Goal: Transaction & Acquisition: Purchase product/service

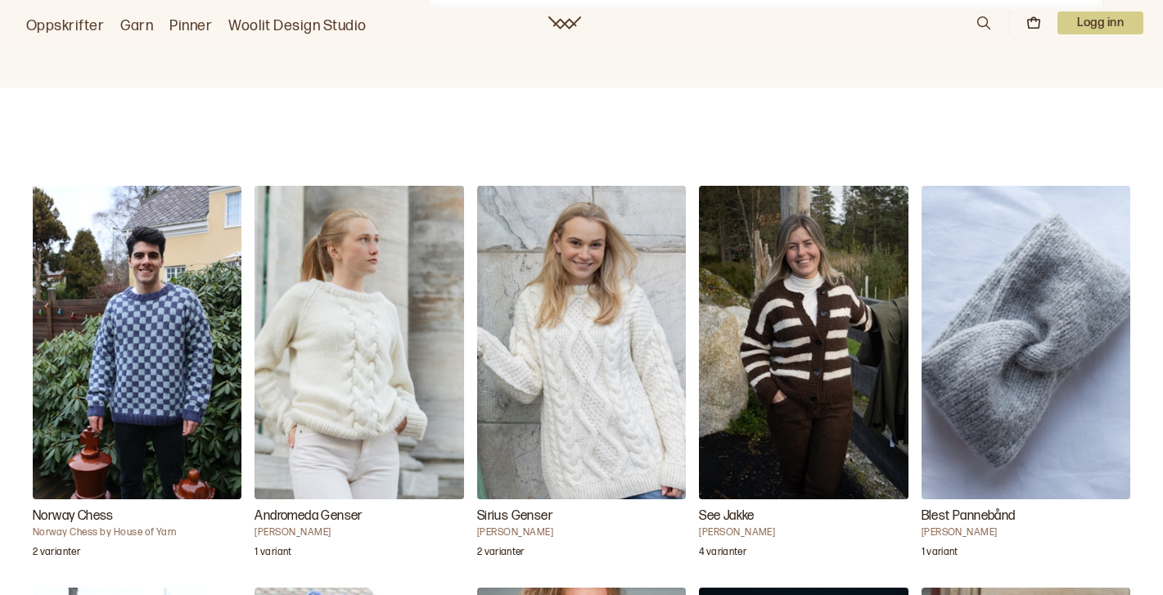
scroll to position [1625, 0]
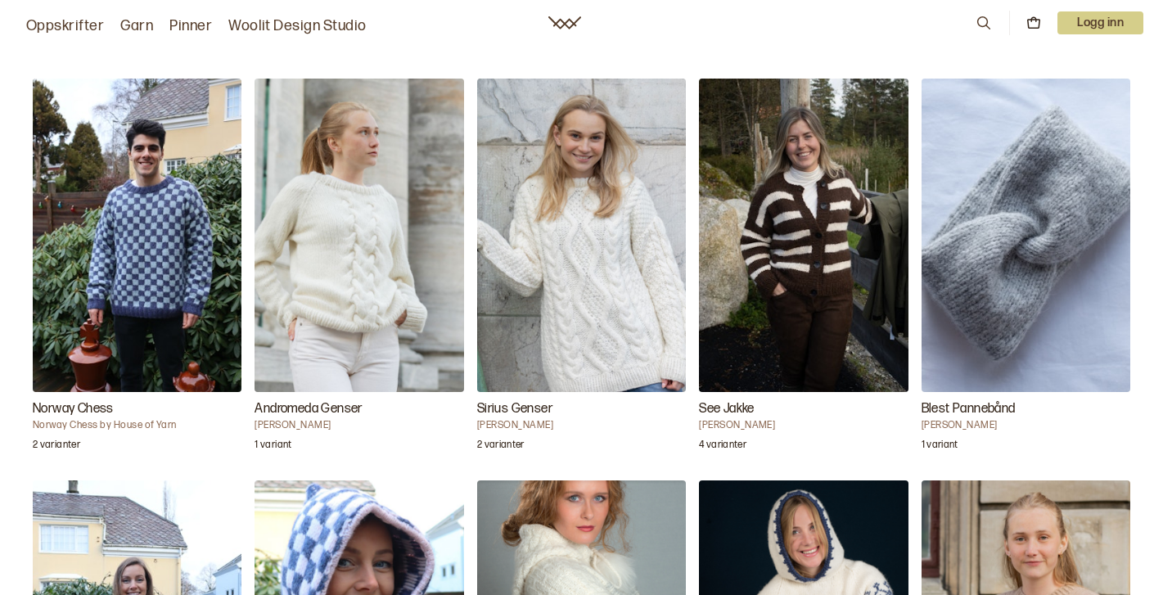
click at [626, 300] on img "Sirius Genser" at bounding box center [581, 236] width 209 height 314
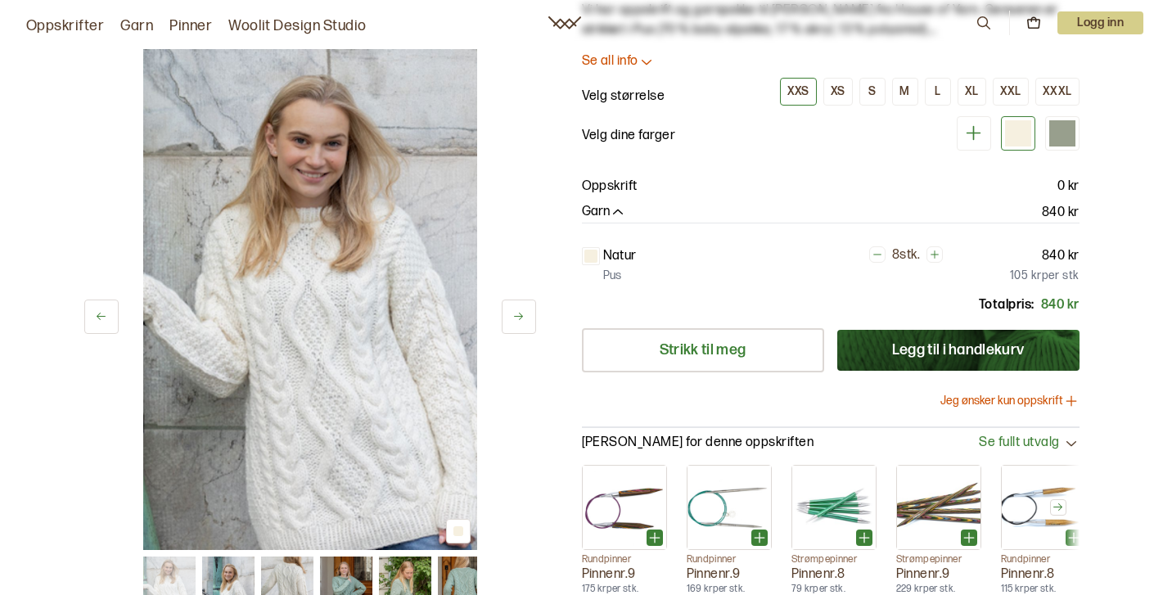
scroll to position [88, 0]
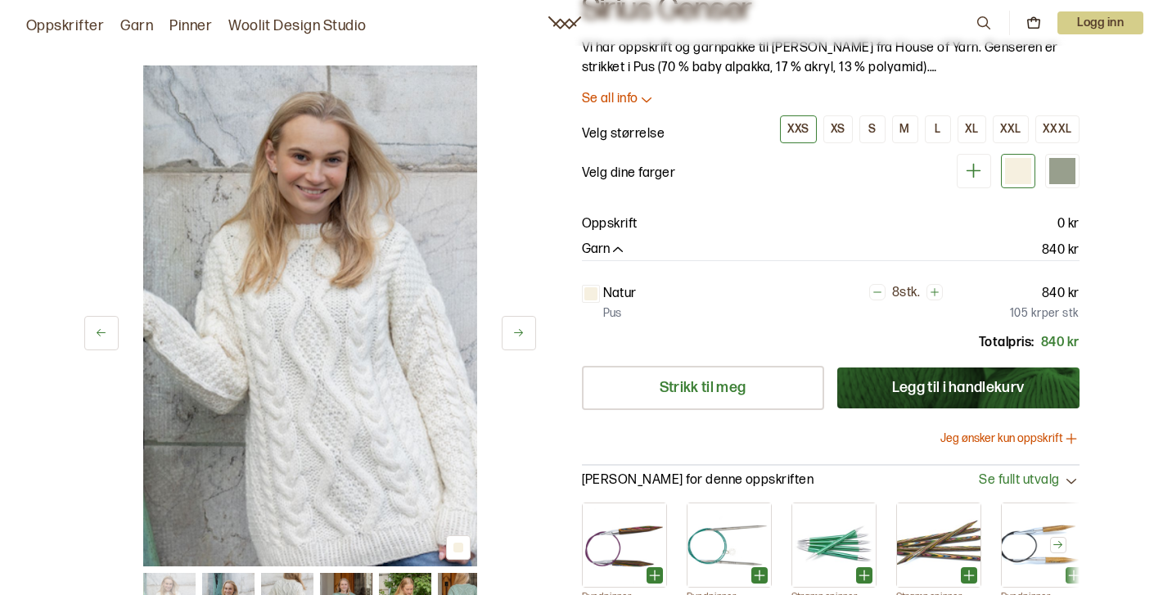
click at [518, 335] on icon at bounding box center [518, 333] width 12 height 12
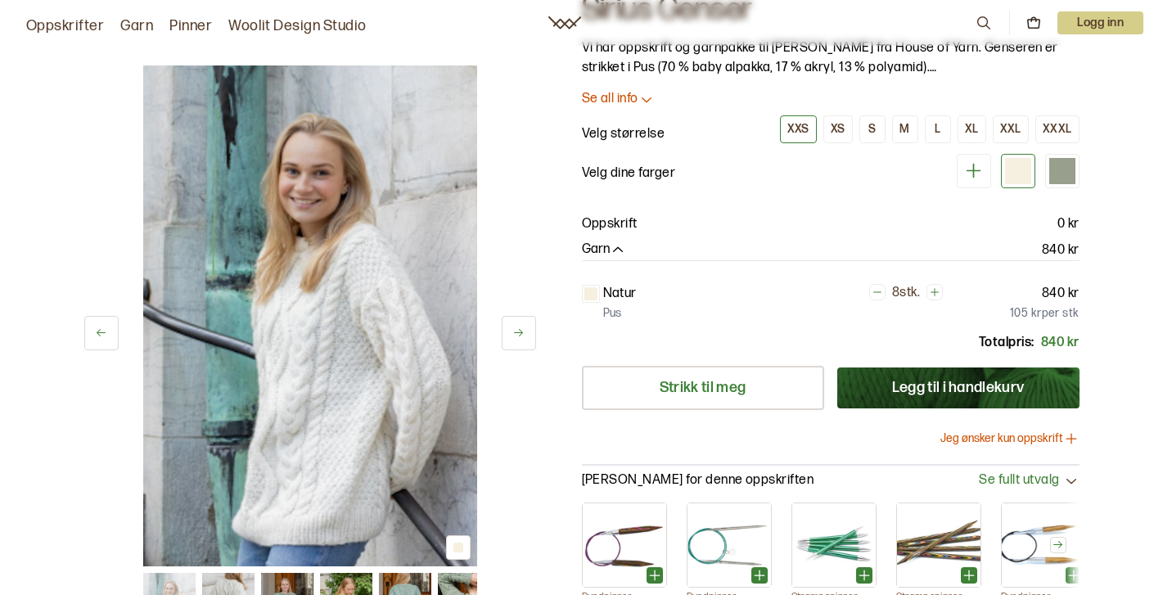
click at [518, 335] on icon at bounding box center [518, 333] width 12 height 12
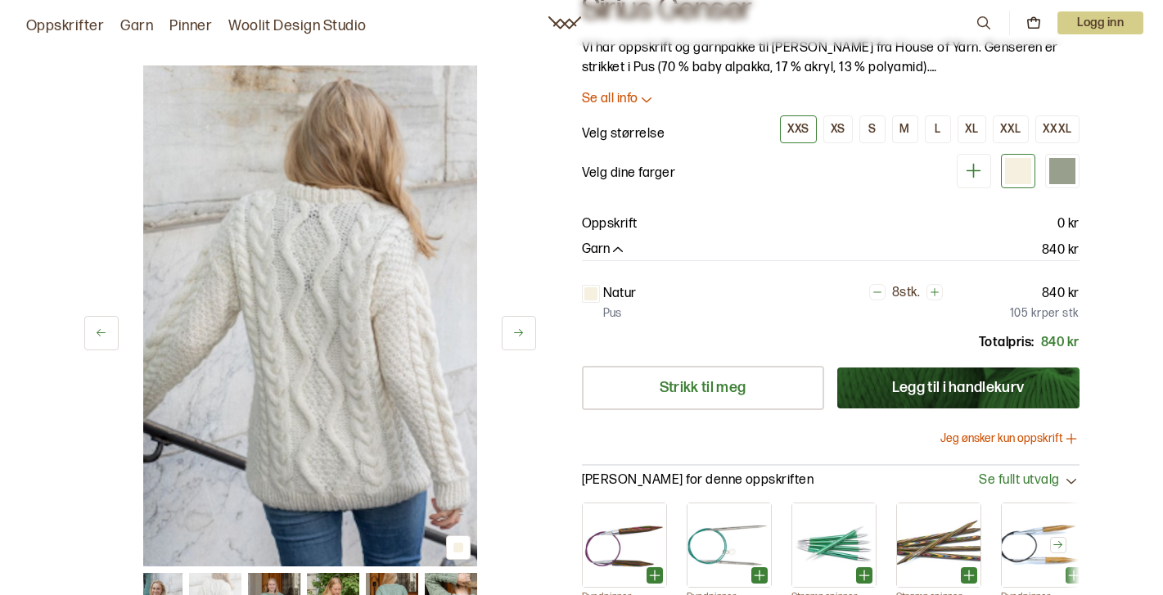
click at [518, 335] on icon at bounding box center [518, 333] width 12 height 12
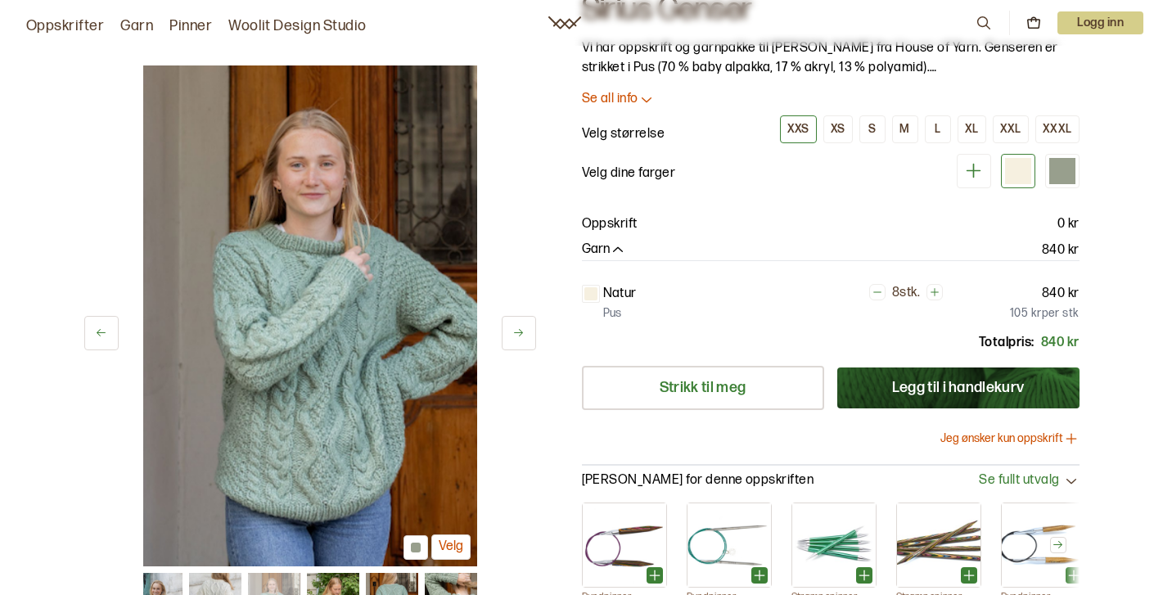
click at [518, 335] on icon at bounding box center [518, 333] width 12 height 12
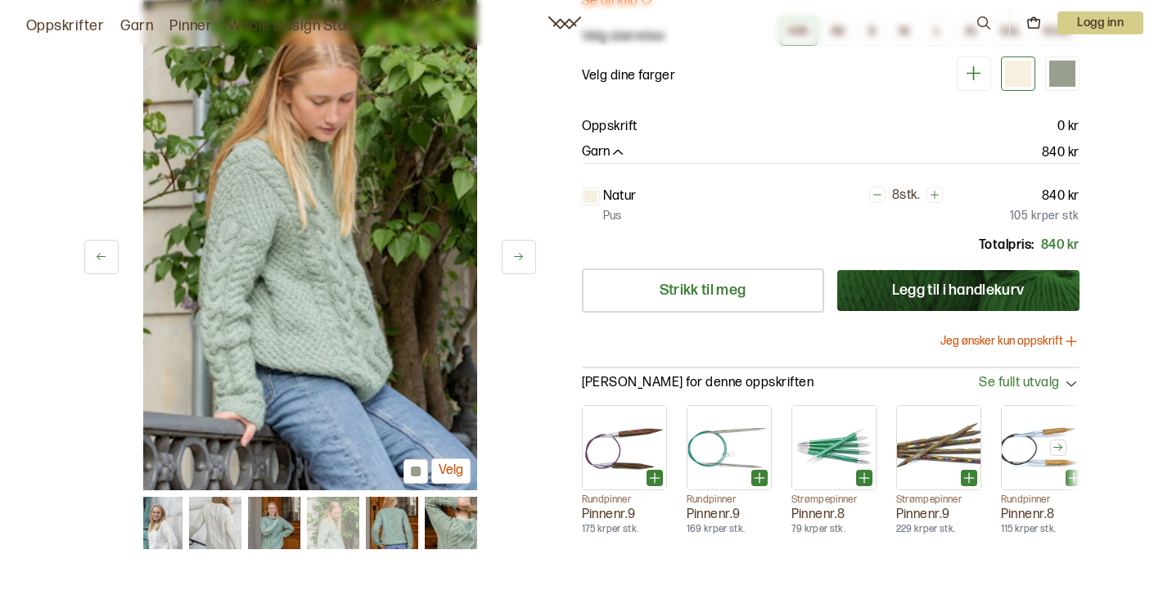
scroll to position [186, 0]
click at [1055, 338] on button "Jeg ønsker kun oppskrift" at bounding box center [1010, 340] width 139 height 16
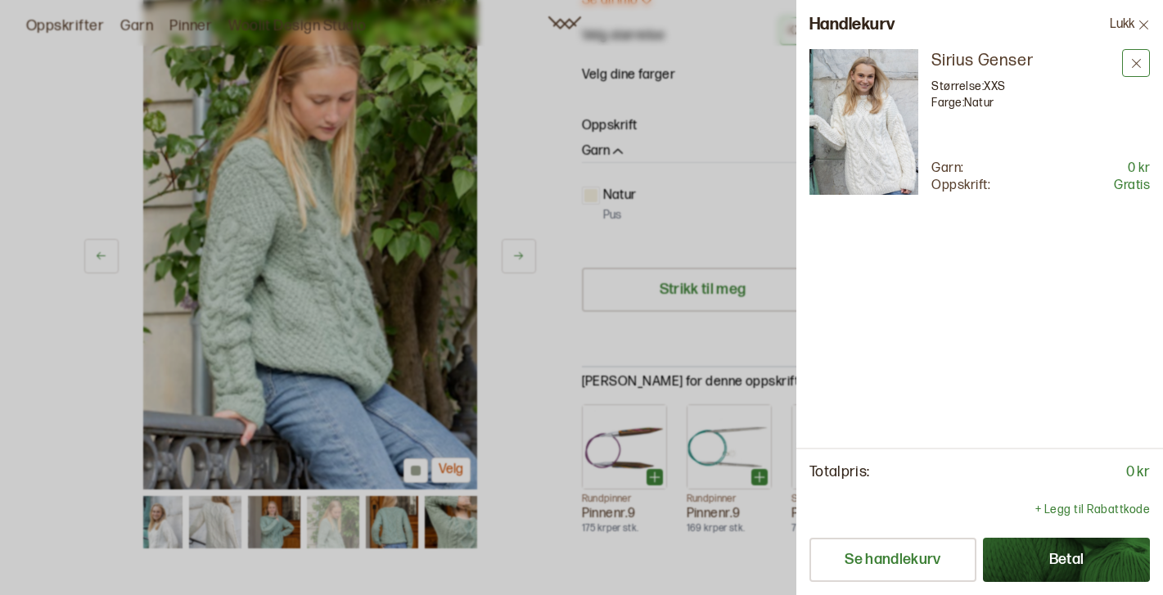
click at [1132, 60] on icon at bounding box center [1137, 63] width 12 height 12
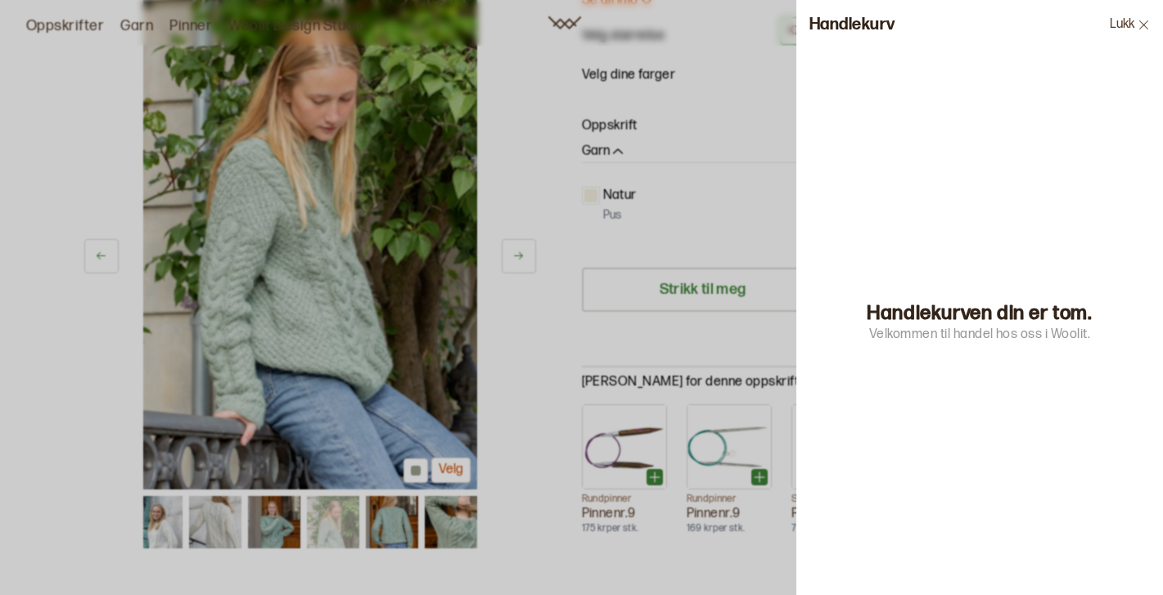
click at [1146, 20] on icon at bounding box center [1144, 25] width 12 height 12
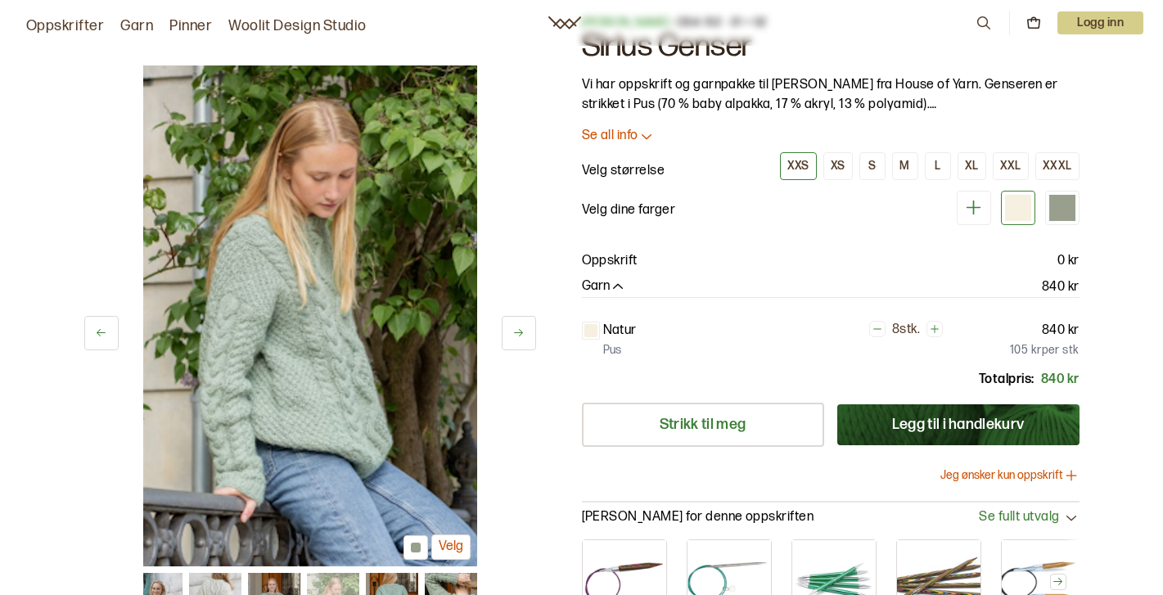
scroll to position [48, 0]
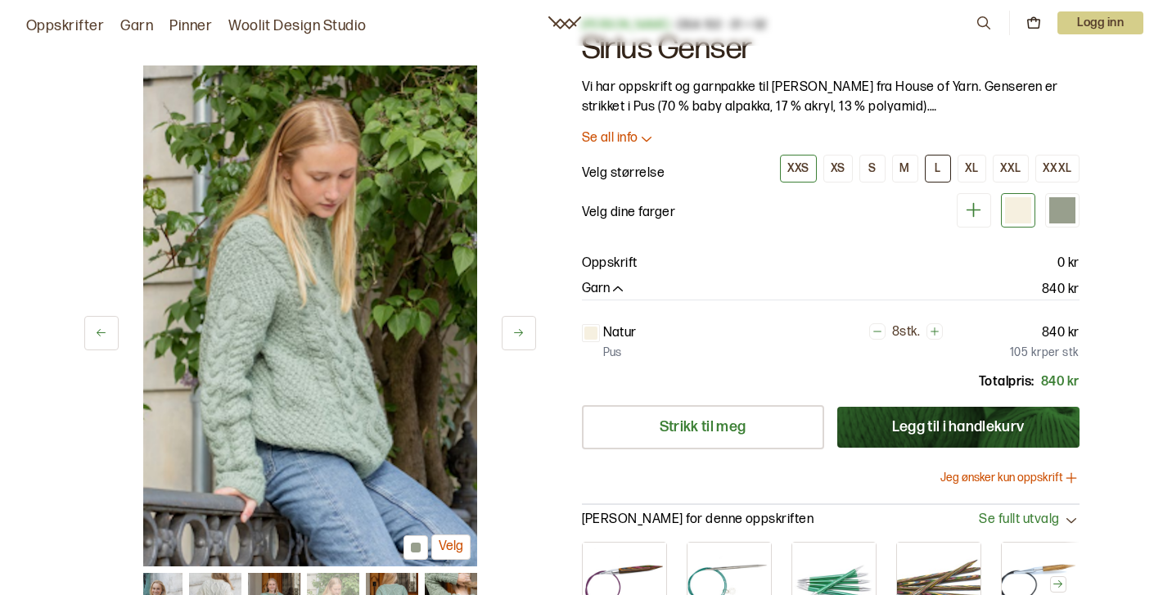
click at [941, 169] on div "L" at bounding box center [938, 168] width 6 height 15
click at [1009, 477] on button "Jeg ønsker kun oppskrift" at bounding box center [1010, 478] width 139 height 16
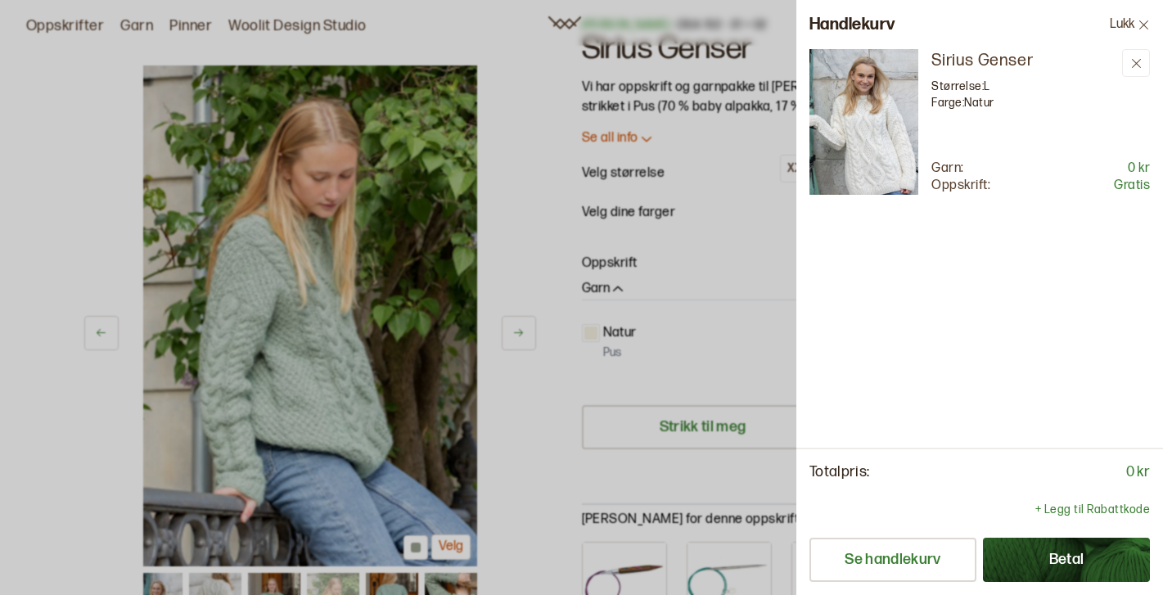
click at [1054, 566] on button "Betal" at bounding box center [1066, 560] width 167 height 44
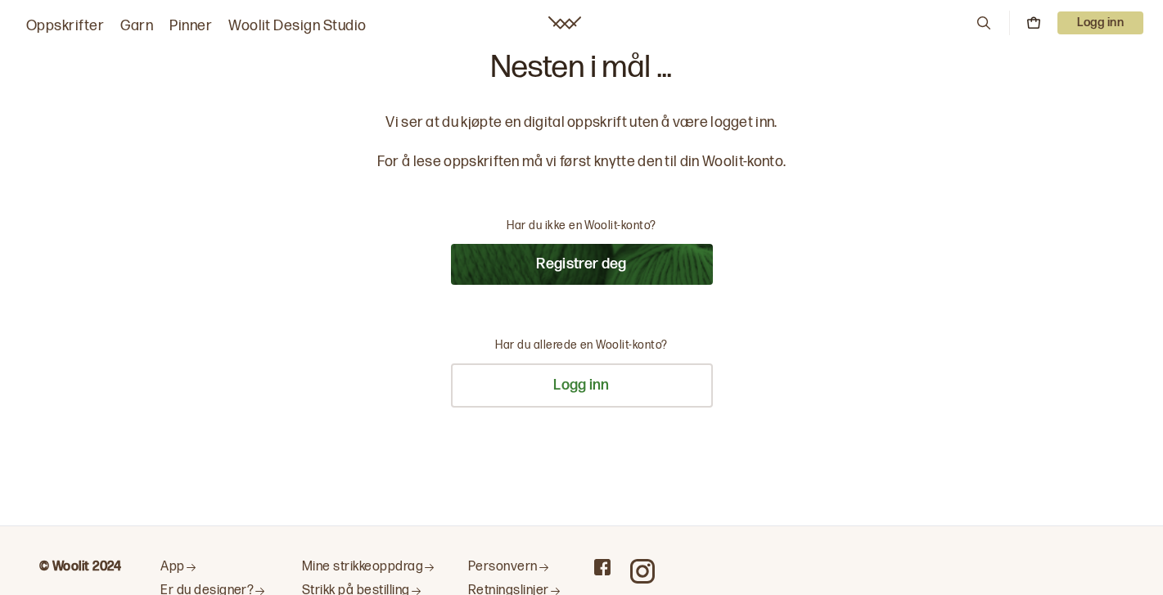
click at [626, 262] on button "Registrer deg" at bounding box center [582, 264] width 262 height 41
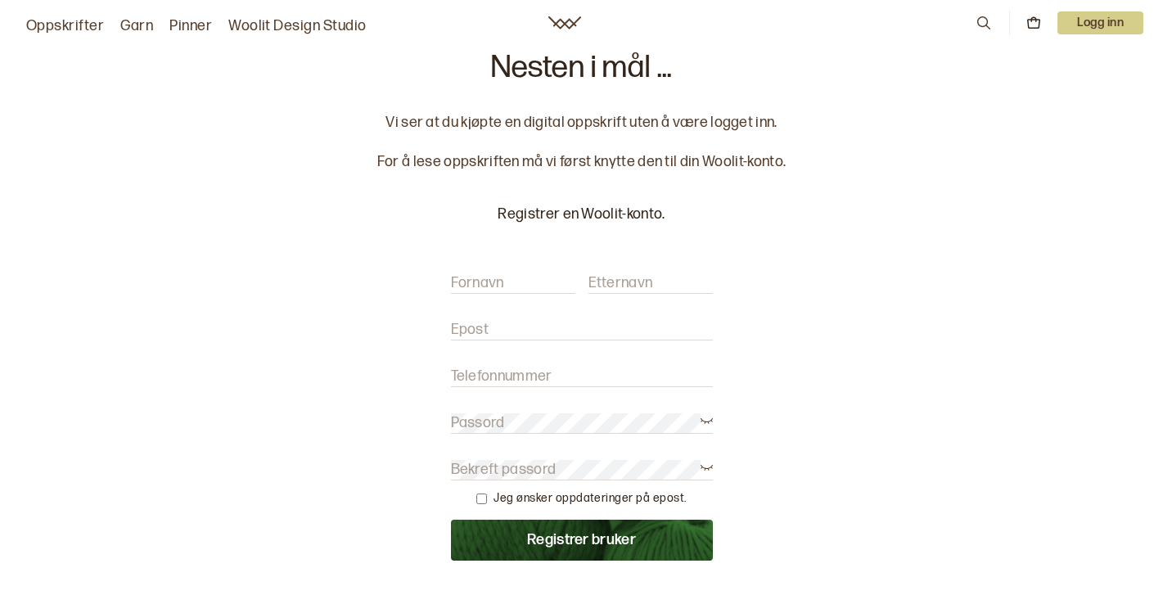
click at [512, 278] on input "Fornavn" at bounding box center [513, 283] width 124 height 20
type input "Maja"
click at [648, 273] on div "Fornavn Maja Etternavn" at bounding box center [582, 275] width 262 height 37
click at [629, 277] on label "Etternavn" at bounding box center [621, 283] width 65 height 20
click at [629, 277] on input "Etternavn" at bounding box center [651, 283] width 124 height 20
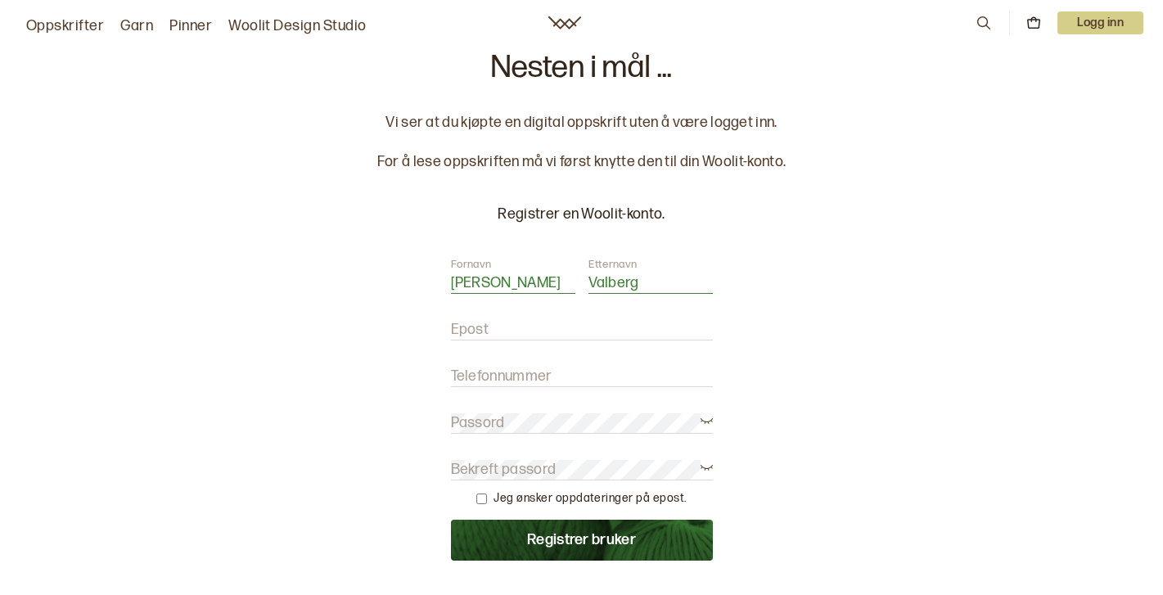
type input "Valberg"
click at [535, 327] on input "Epost" at bounding box center [582, 330] width 262 height 20
type input "maja_valberg@hotmail.com"
click at [467, 377] on label "Telefonnummer" at bounding box center [502, 377] width 102 height 20
click at [467, 377] on input "Telefonnummer" at bounding box center [582, 377] width 262 height 20
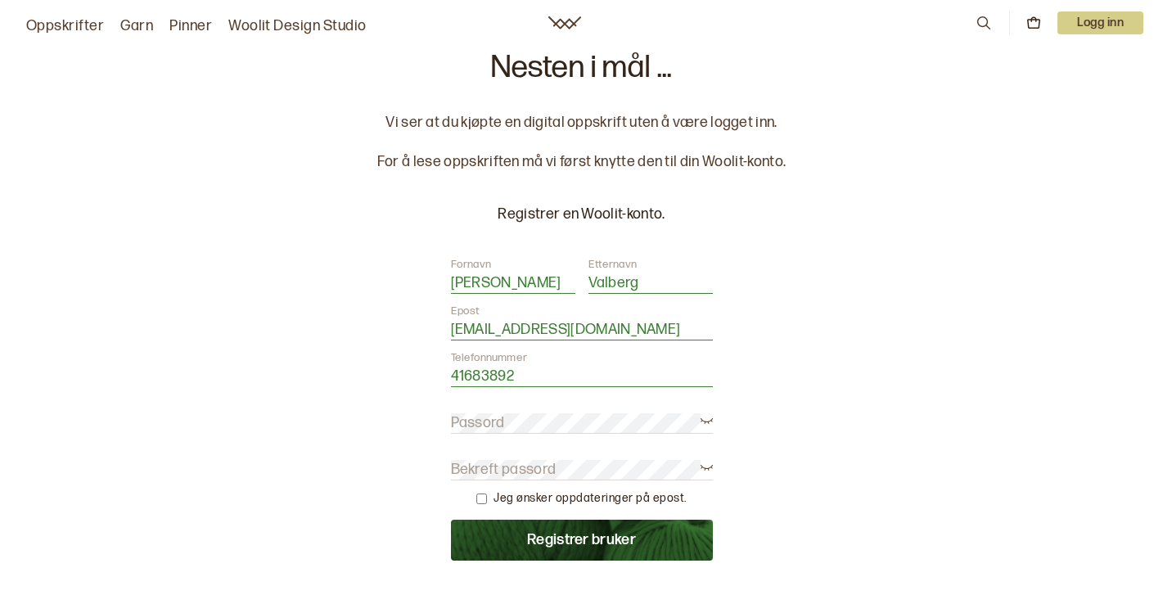
type input "41683892"
click at [471, 423] on label "Passord" at bounding box center [478, 423] width 54 height 20
click at [467, 467] on label "Bekreft passord" at bounding box center [504, 470] width 106 height 20
click at [512, 543] on button "Registrer bruker" at bounding box center [582, 540] width 262 height 41
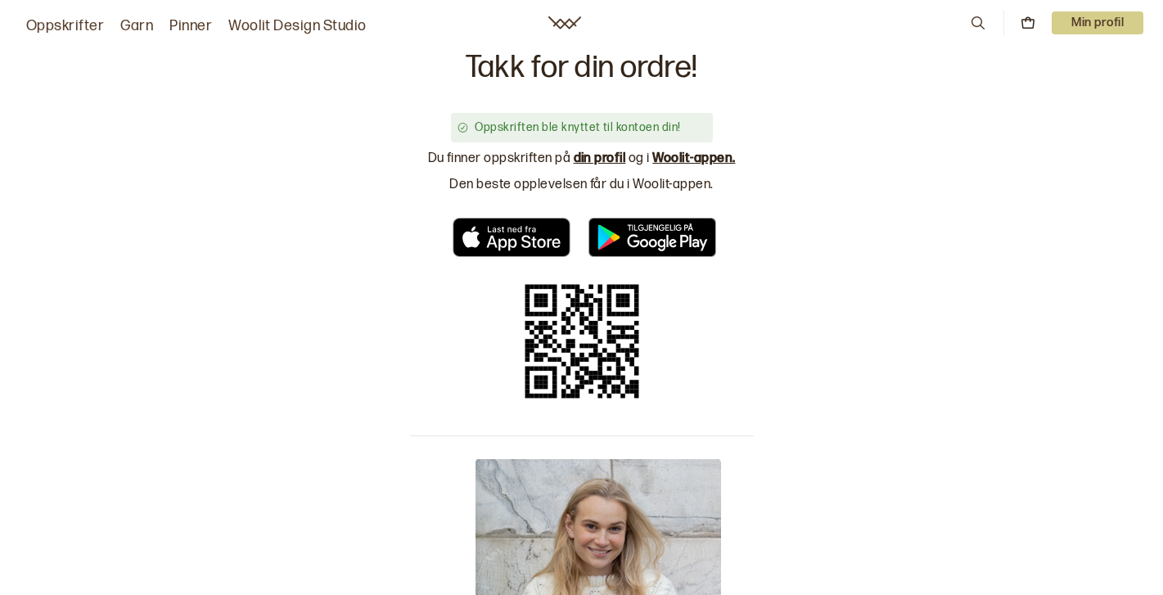
click at [1098, 28] on p "Min profil" at bounding box center [1098, 22] width 92 height 23
click at [1077, 66] on div "Profil" at bounding box center [1077, 66] width 129 height 33
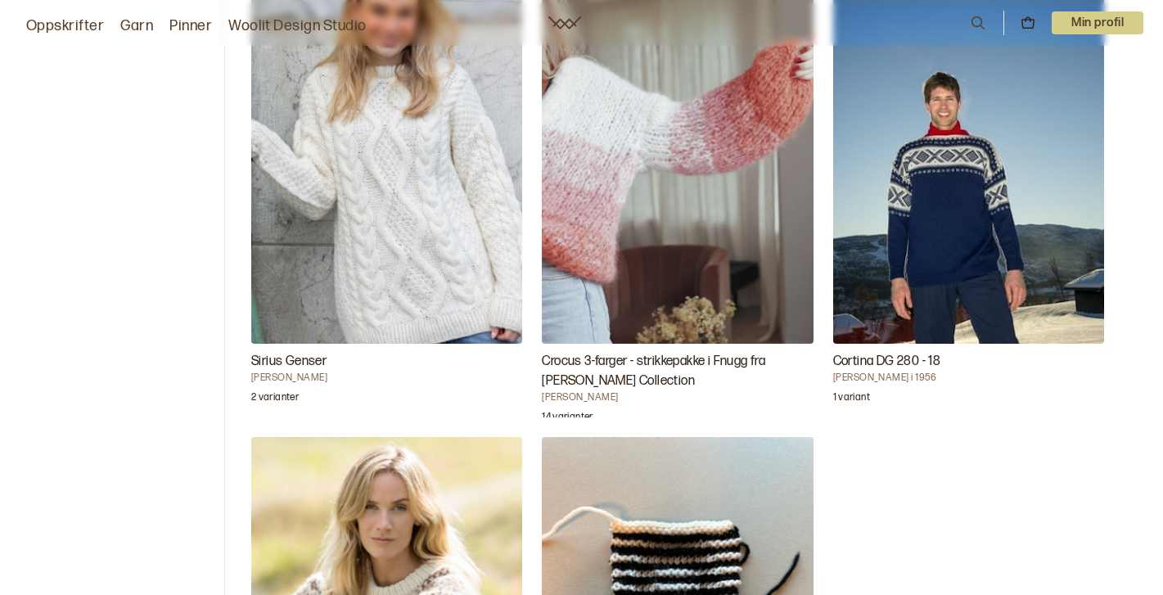
scroll to position [10, 0]
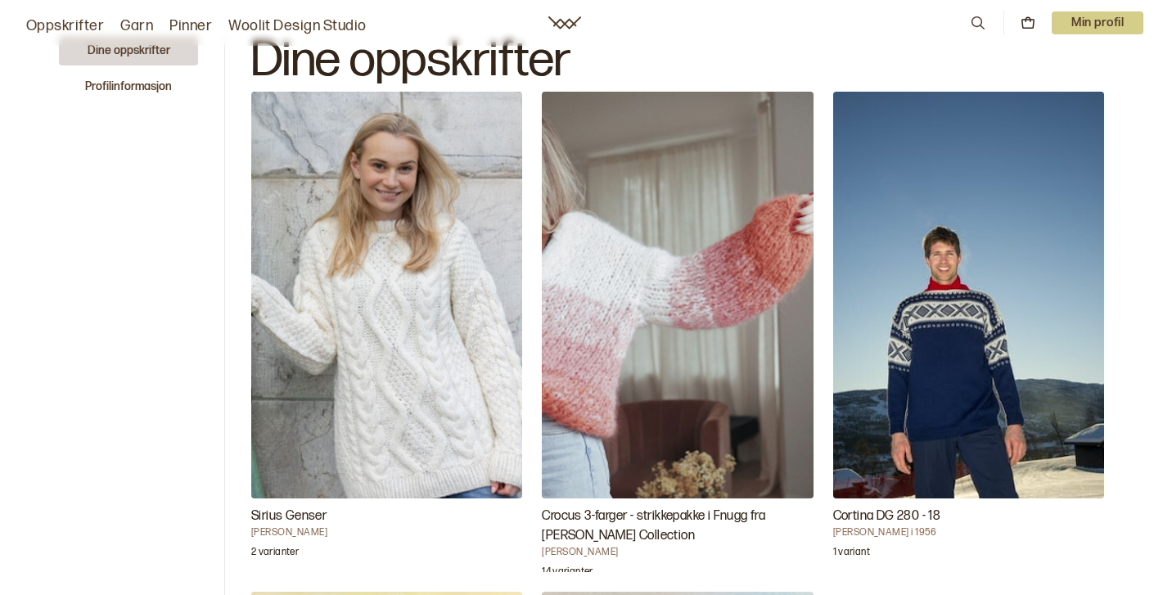
click at [330, 304] on img "Sirius Genser" at bounding box center [386, 295] width 271 height 407
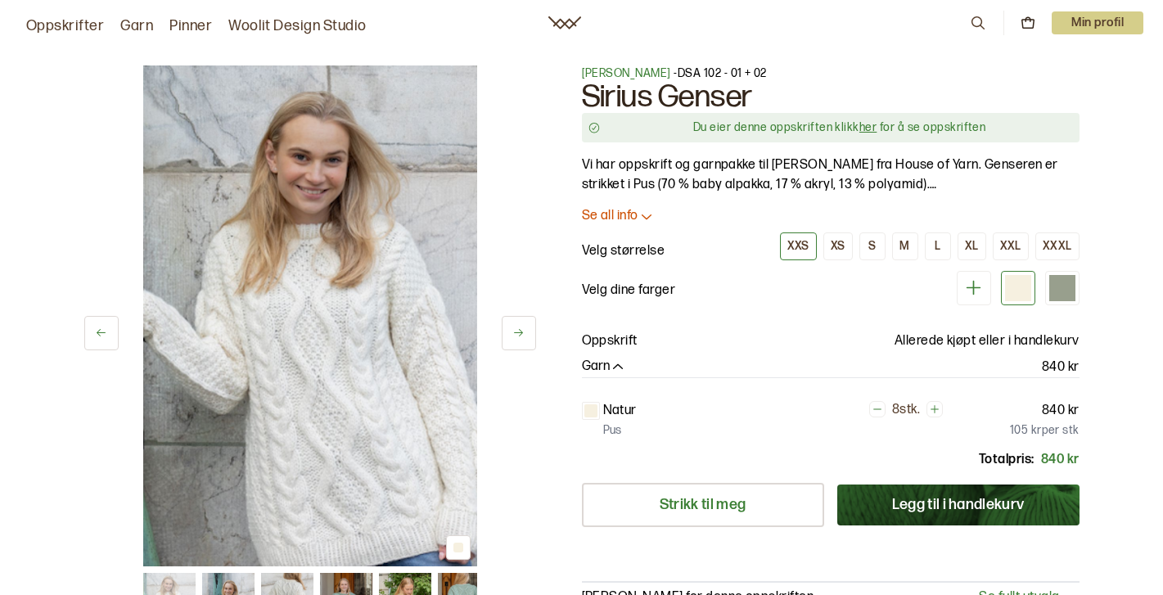
click at [870, 130] on link "her" at bounding box center [868, 127] width 17 height 14
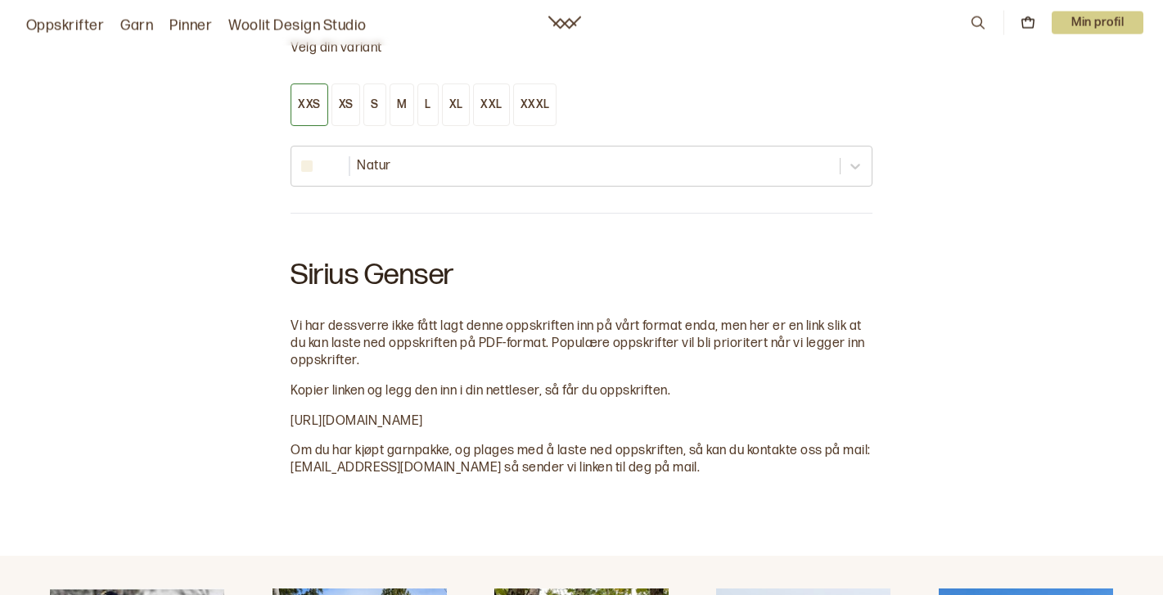
scroll to position [830, 0]
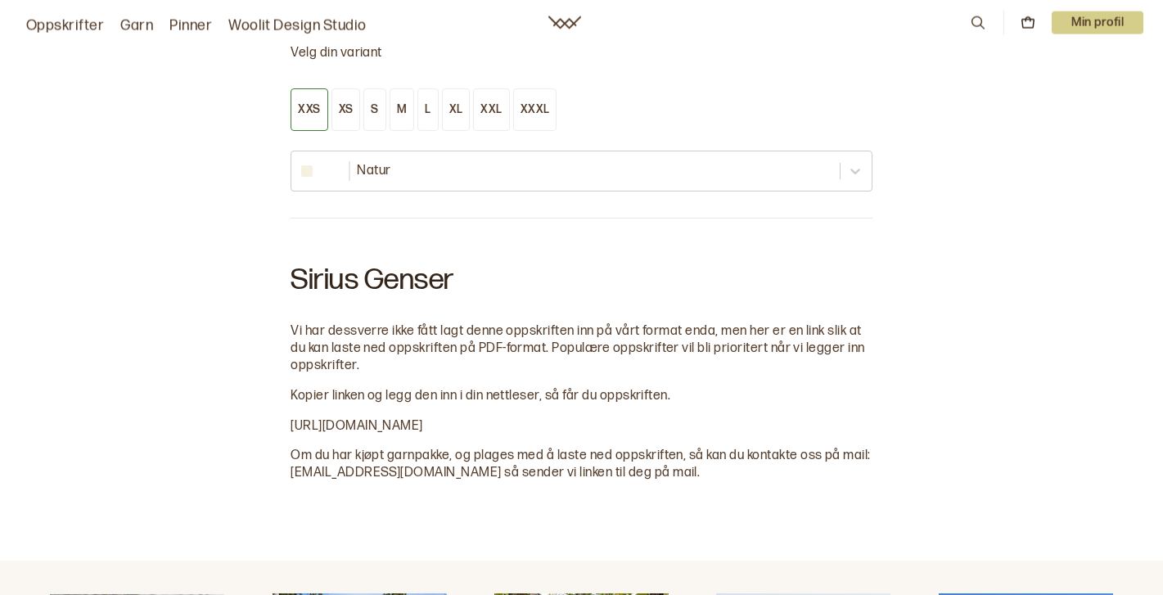
drag, startPoint x: 731, startPoint y: 427, endPoint x: 287, endPoint y: 434, distance: 443.8
click at [287, 434] on div "Velg din variant XXS XS S M L XL XXL XXXL Natur Sirius Genser Vi har dessverre …" at bounding box center [581, 263] width 1163 height 594
copy span "https://drive.google.com/file/d/1yZEV8GZnAV-81RrCi1D9JxpIueOKghG1/view"
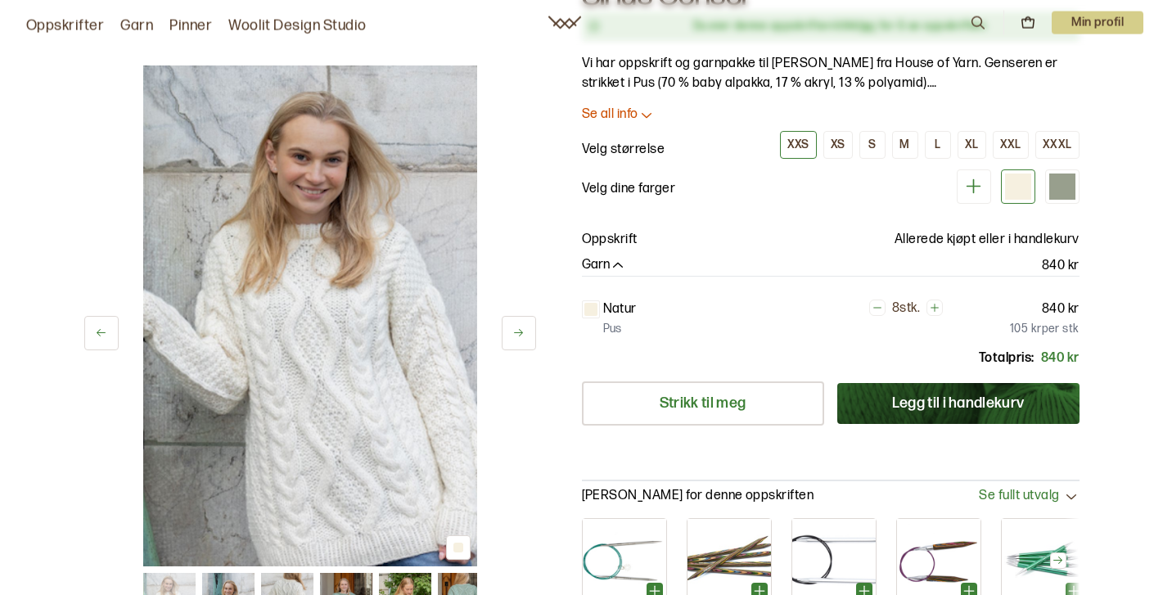
scroll to position [0, 0]
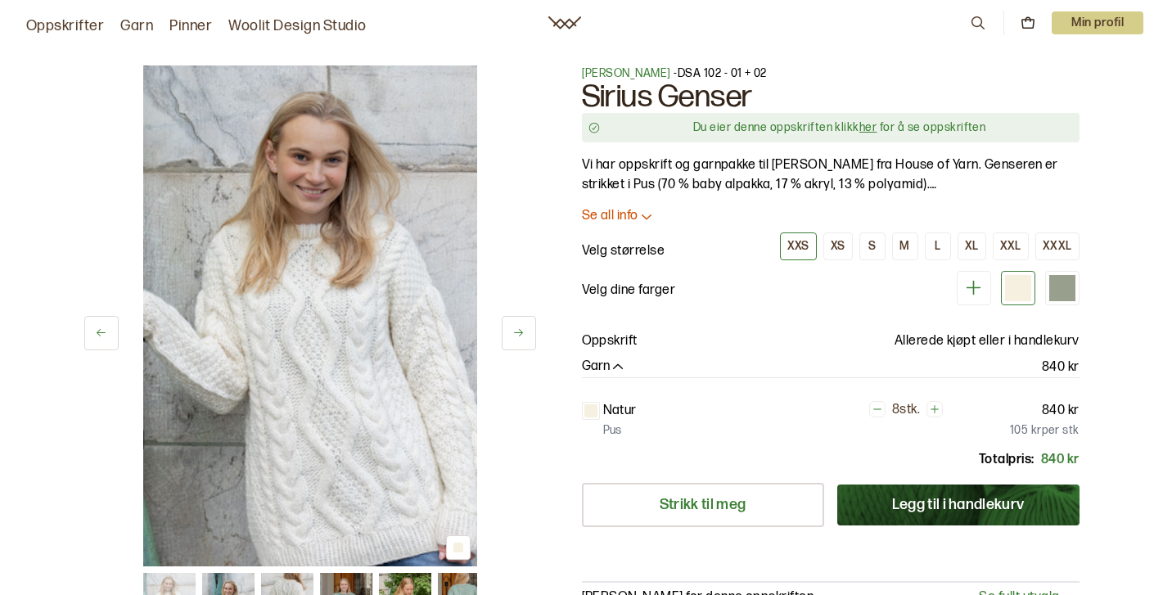
click at [1078, 25] on p "Min profil" at bounding box center [1098, 22] width 92 height 23
click at [1054, 70] on span "Profil" at bounding box center [1042, 66] width 30 height 16
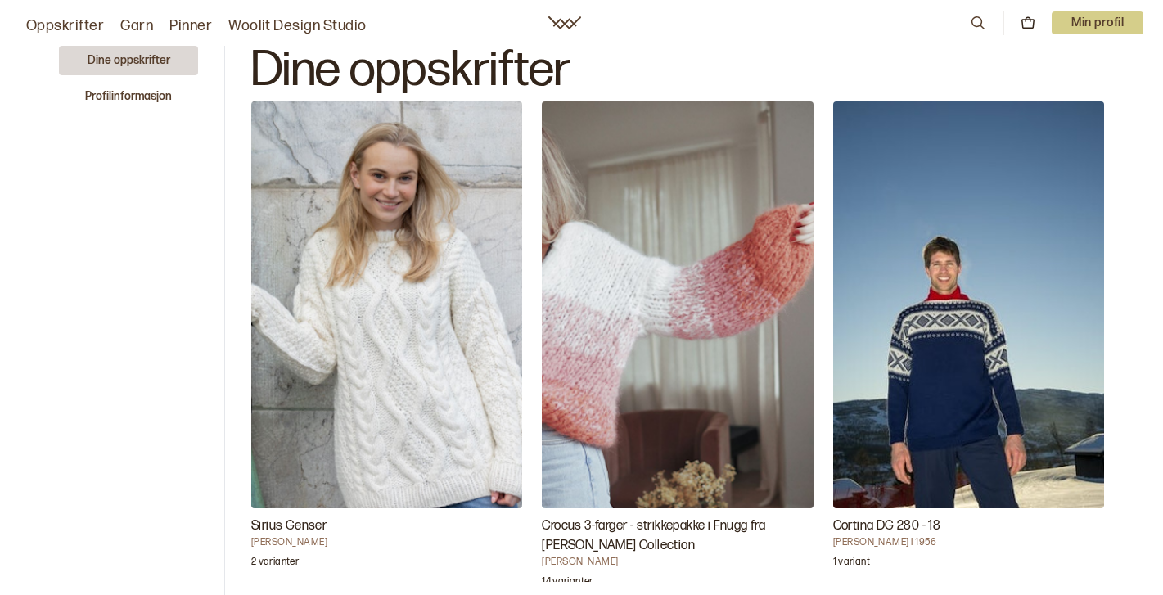
click at [62, 22] on link "Oppskrifter" at bounding box center [65, 26] width 78 height 23
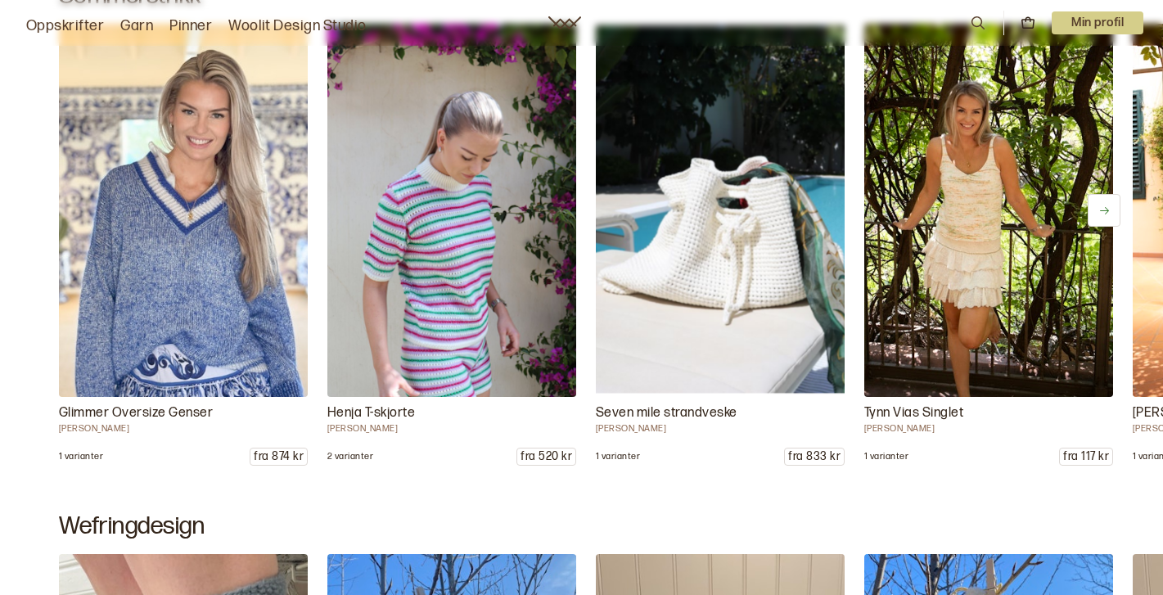
scroll to position [948, 0]
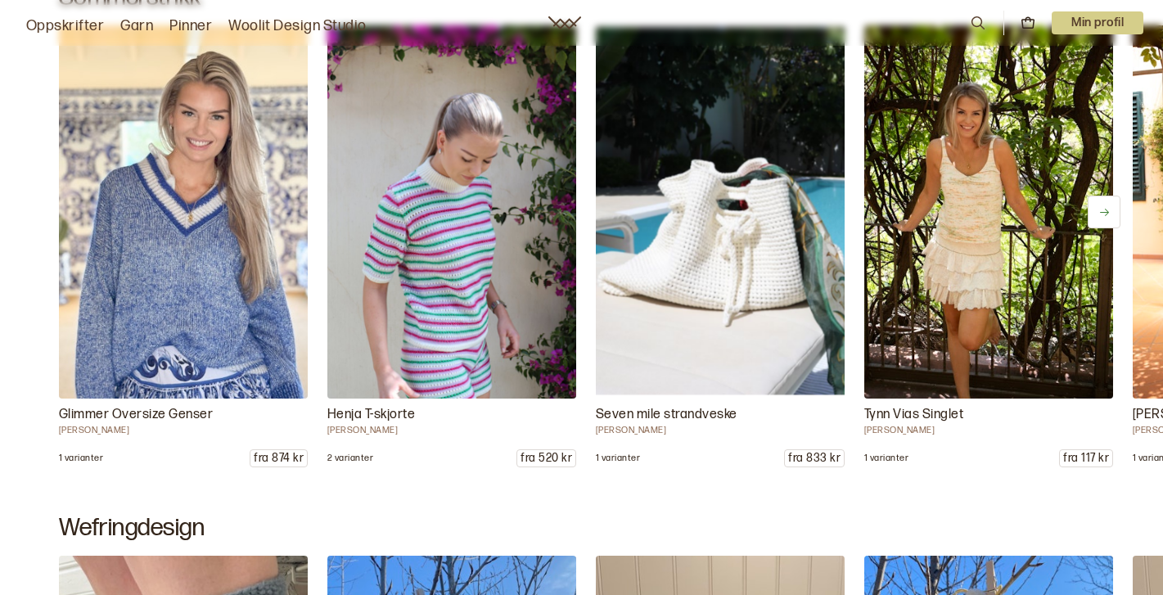
click at [1105, 214] on icon at bounding box center [1105, 212] width 12 height 12
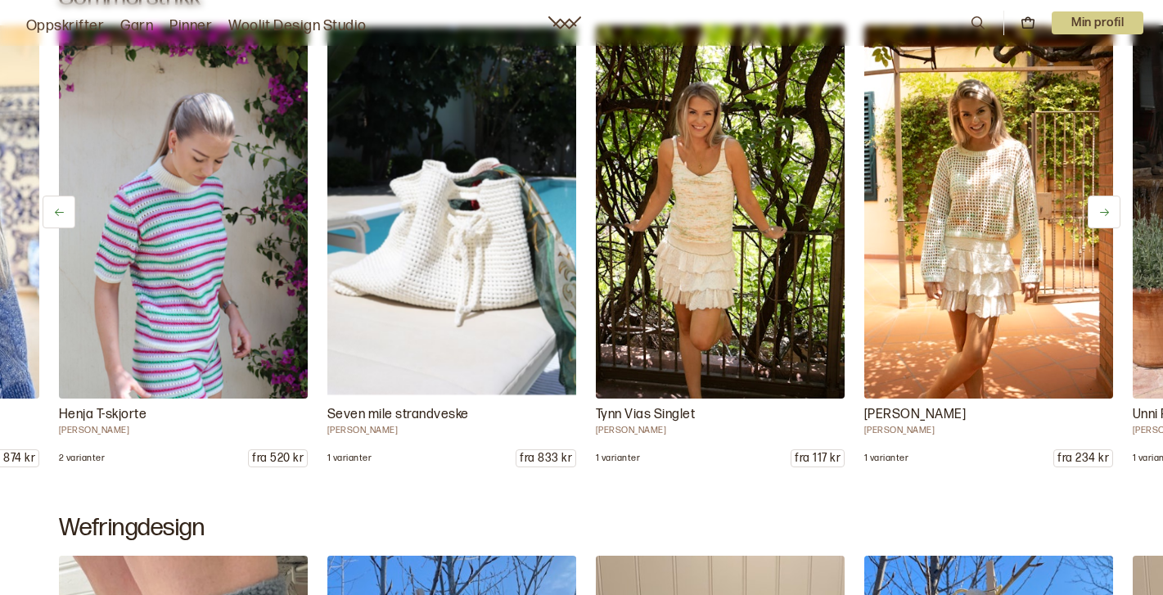
click at [1105, 214] on icon at bounding box center [1105, 212] width 12 height 12
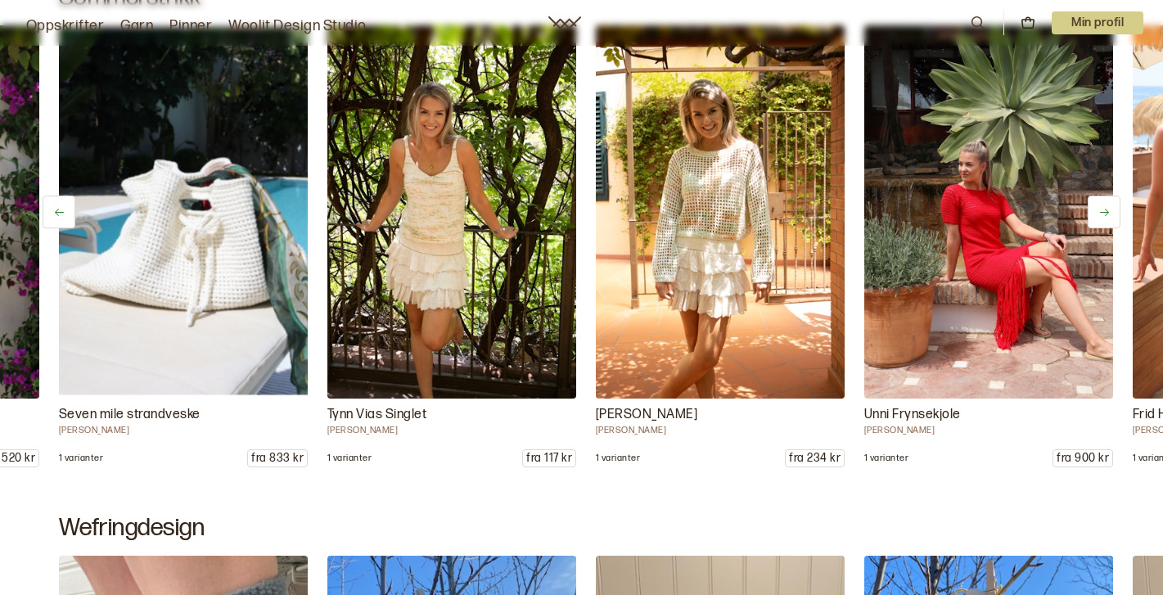
click at [1105, 214] on icon at bounding box center [1105, 212] width 12 height 12
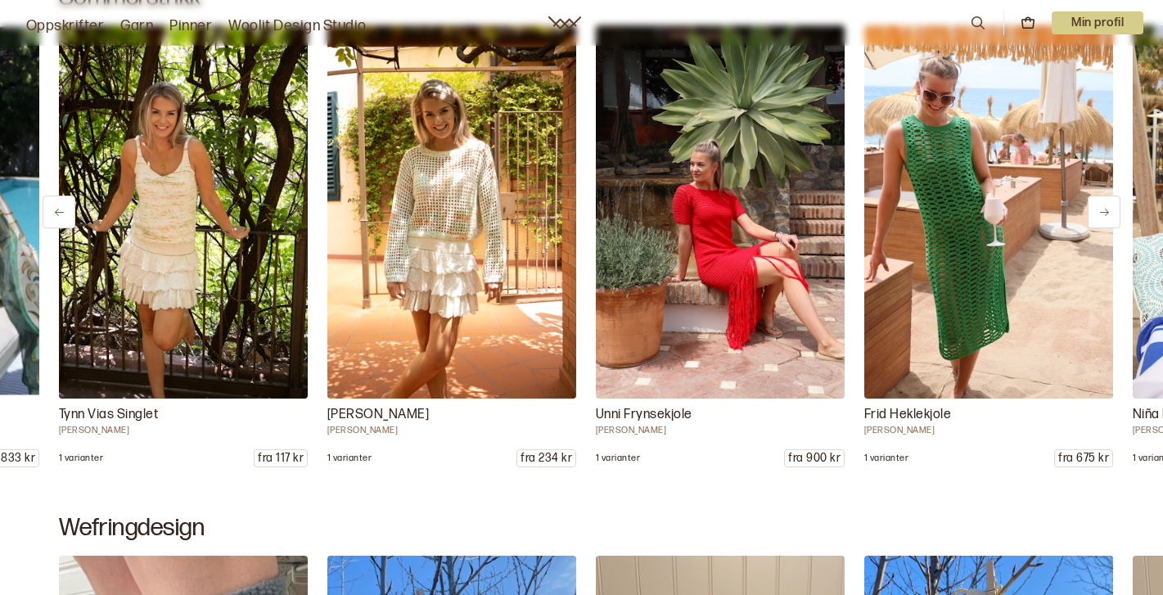
click at [1105, 214] on icon at bounding box center [1105, 212] width 12 height 12
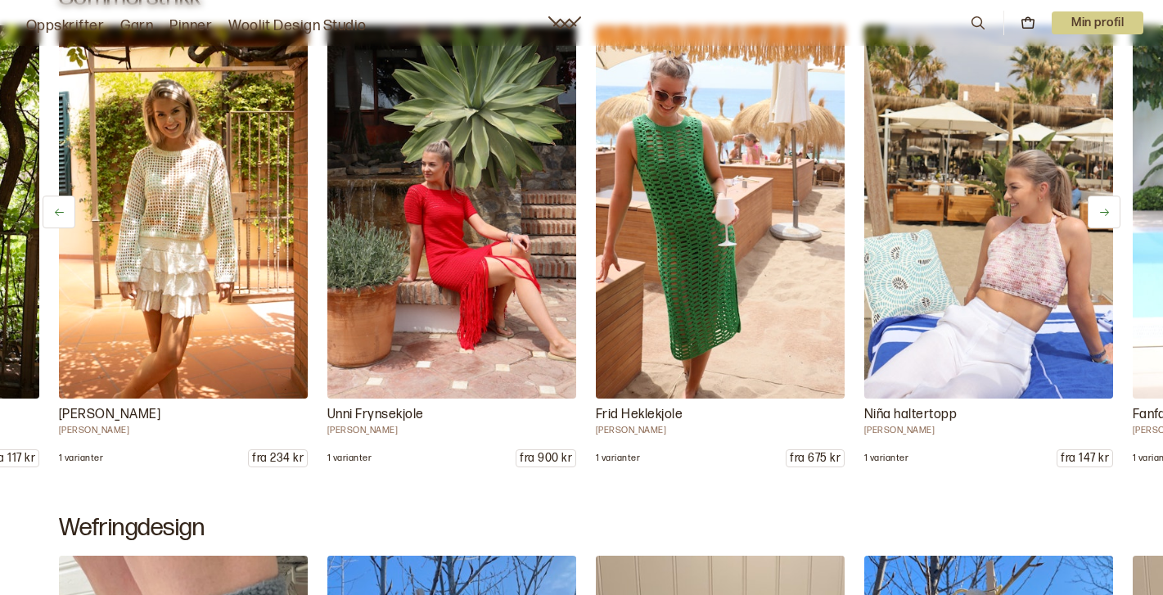
click at [1105, 214] on icon at bounding box center [1105, 212] width 12 height 12
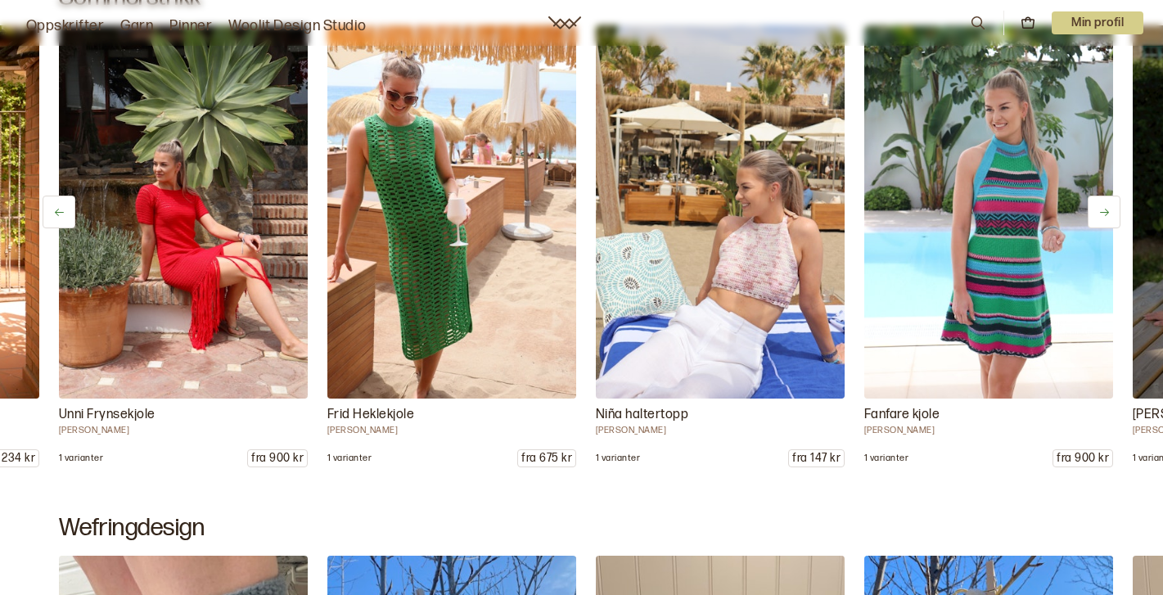
click at [1105, 214] on icon at bounding box center [1105, 212] width 12 height 12
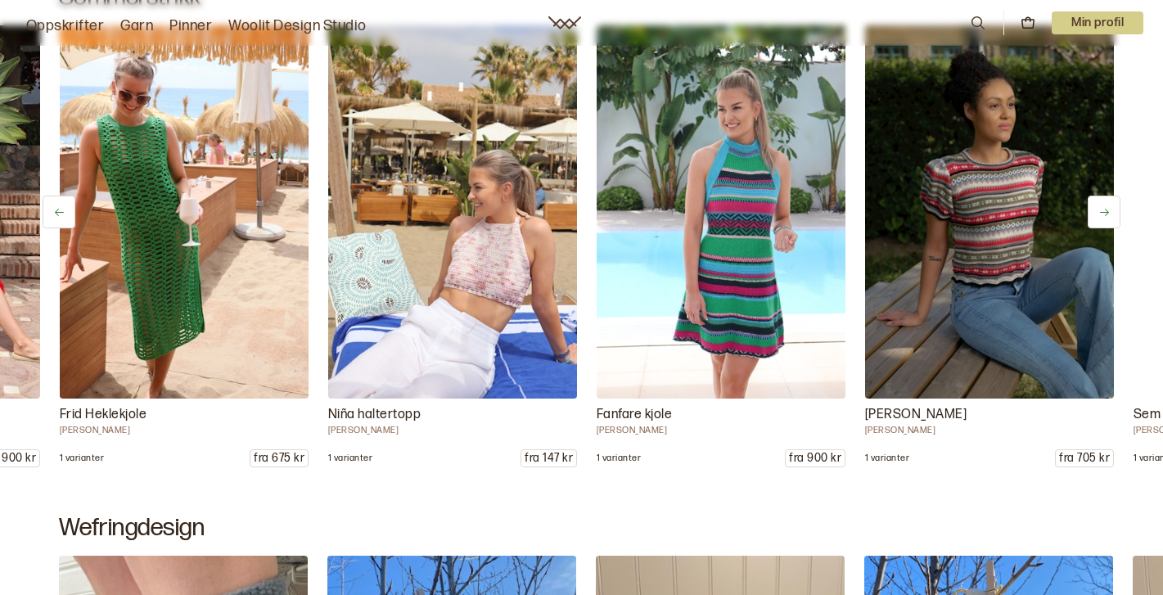
scroll to position [0, 1611]
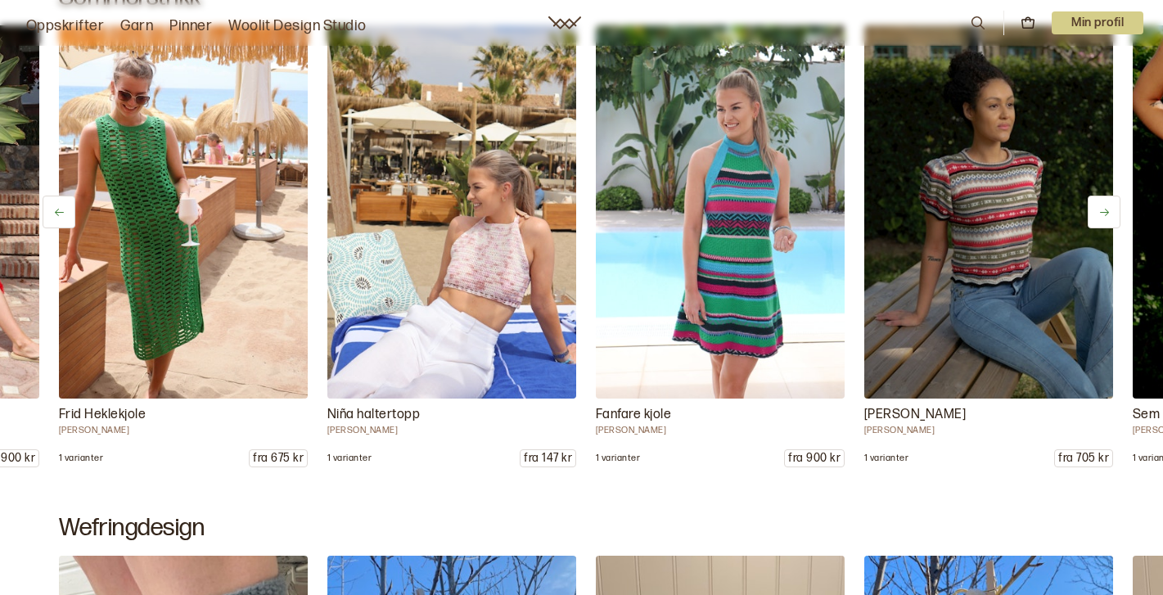
click at [1105, 214] on icon at bounding box center [1105, 212] width 12 height 12
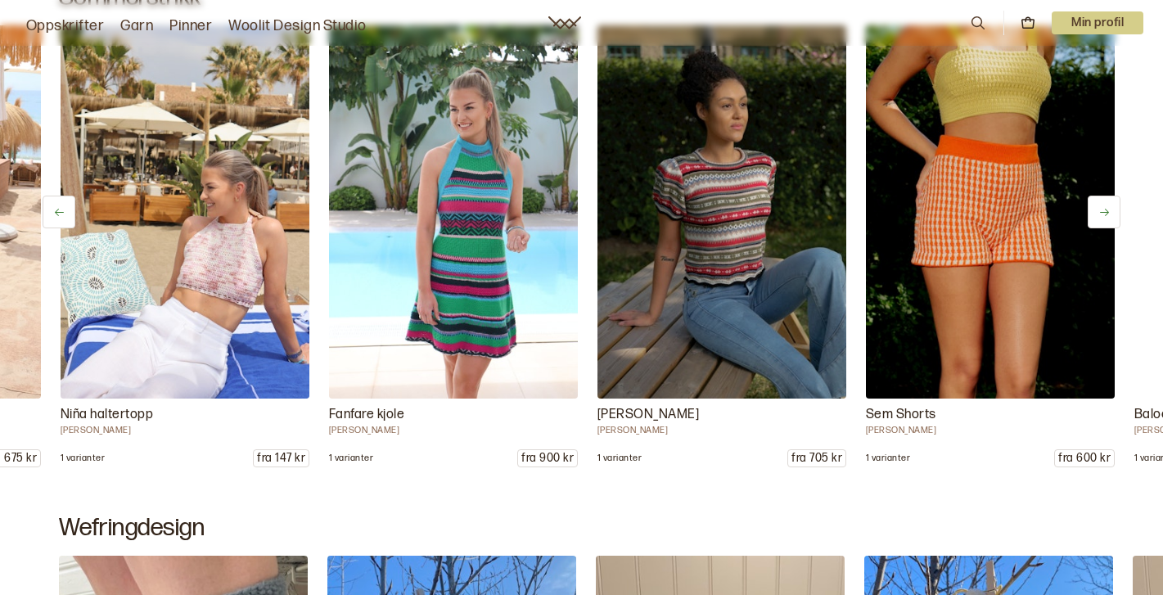
scroll to position [0, 1880]
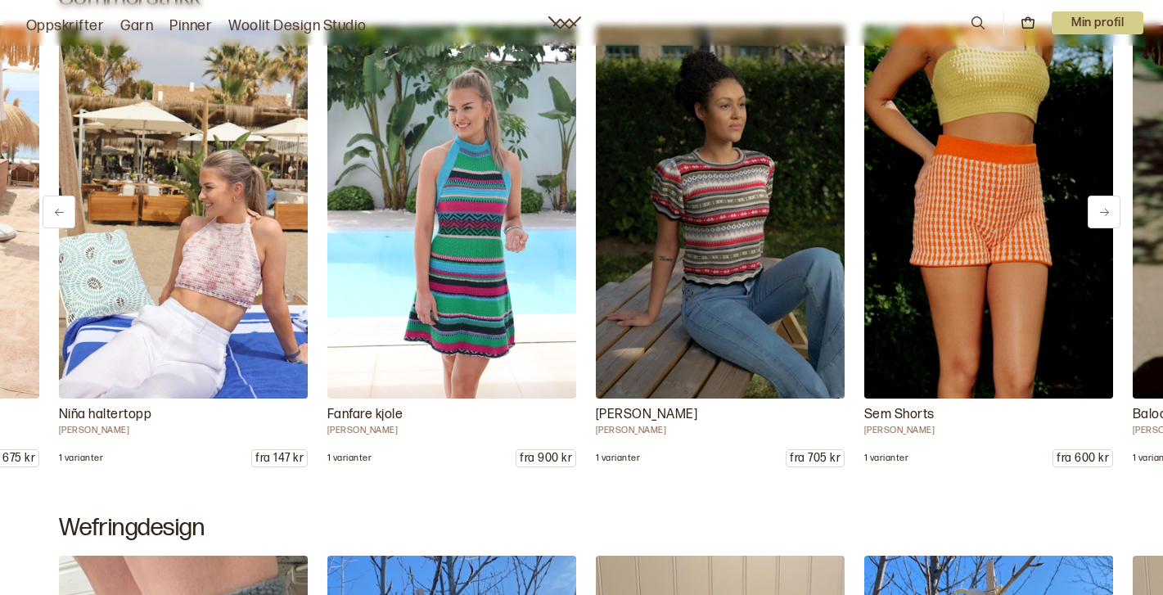
click at [1105, 214] on icon at bounding box center [1105, 212] width 12 height 12
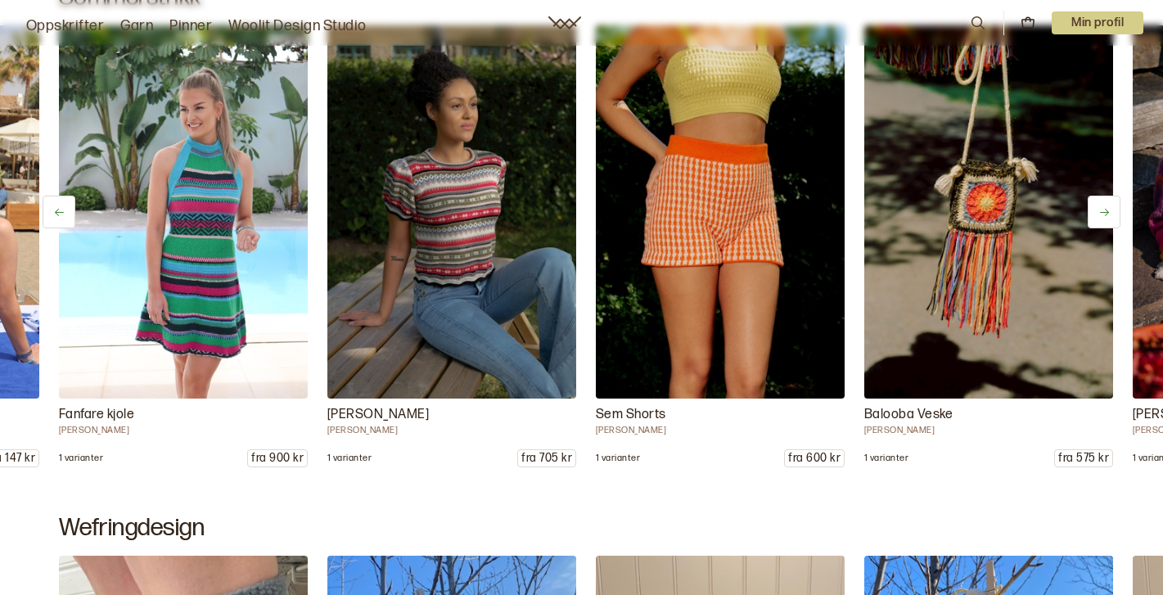
click at [1105, 214] on icon at bounding box center [1105, 212] width 12 height 12
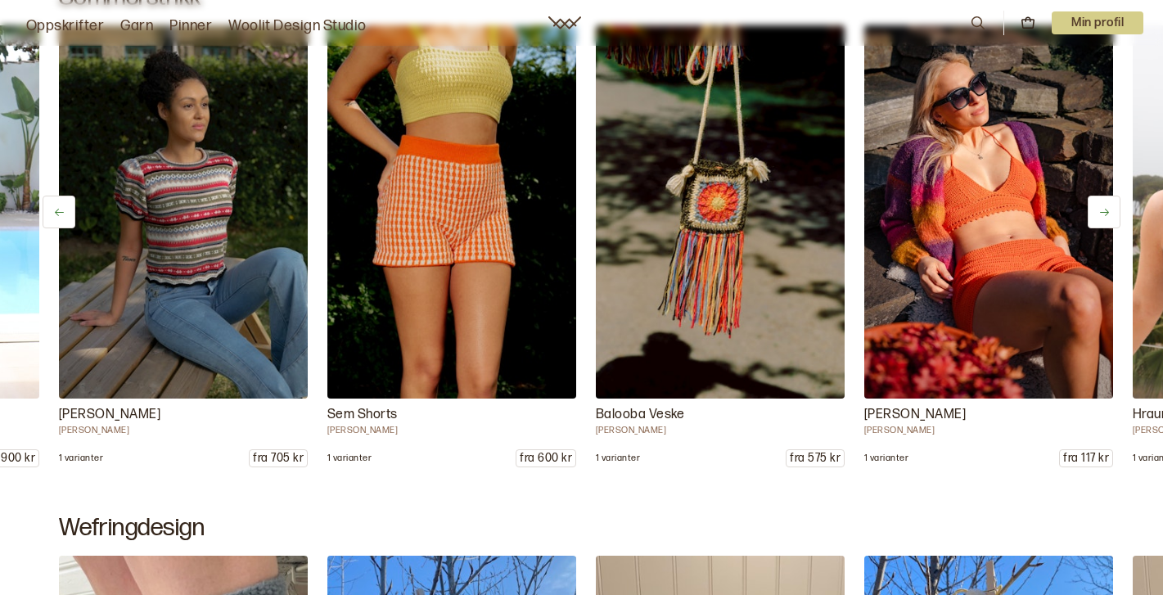
click at [1105, 214] on icon at bounding box center [1105, 212] width 12 height 12
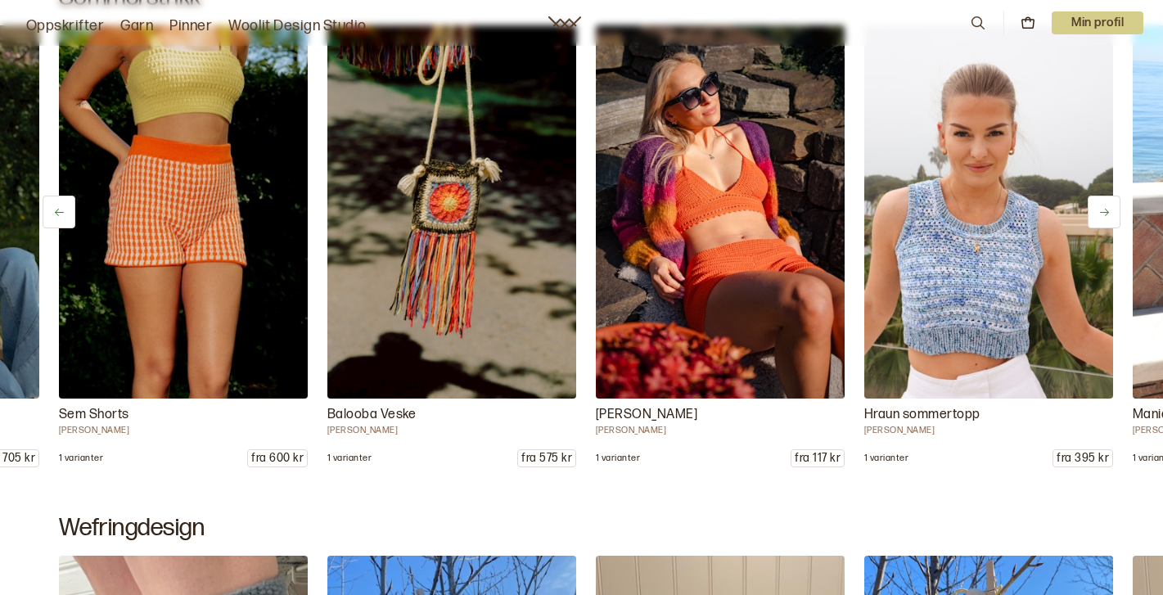
click at [1105, 214] on icon at bounding box center [1105, 212] width 12 height 12
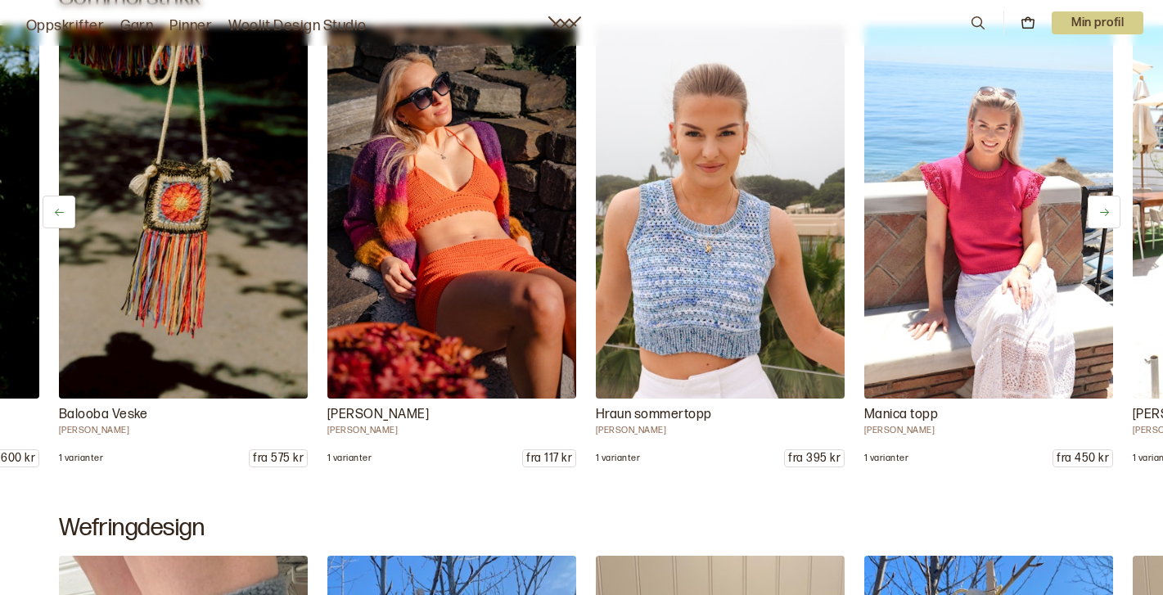
click at [1105, 214] on icon at bounding box center [1105, 212] width 12 height 12
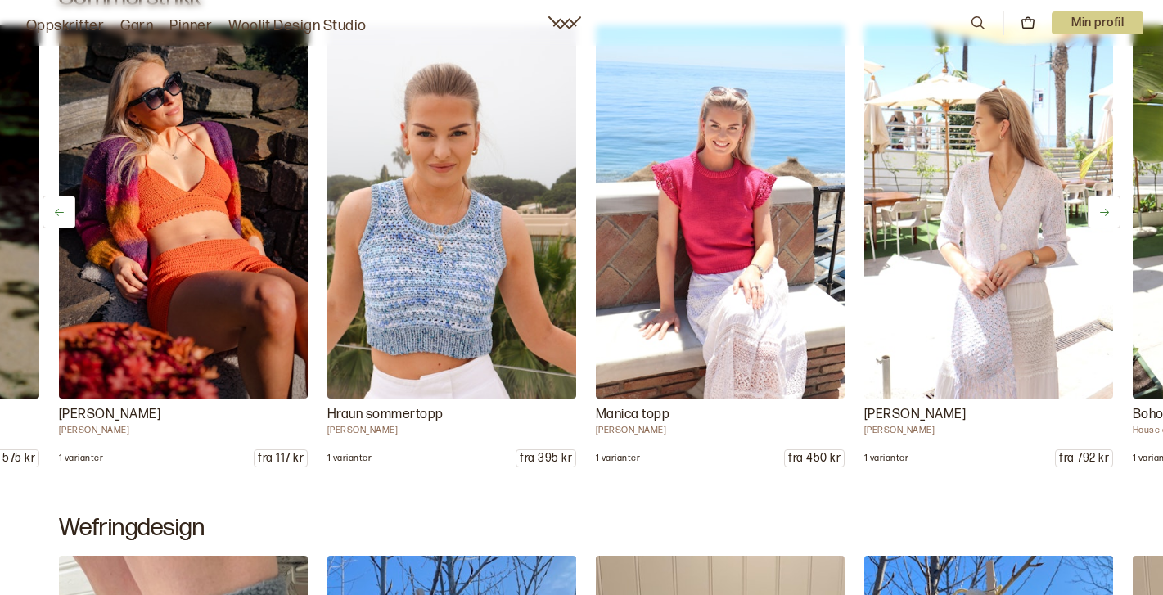
click at [1105, 214] on icon at bounding box center [1105, 212] width 12 height 12
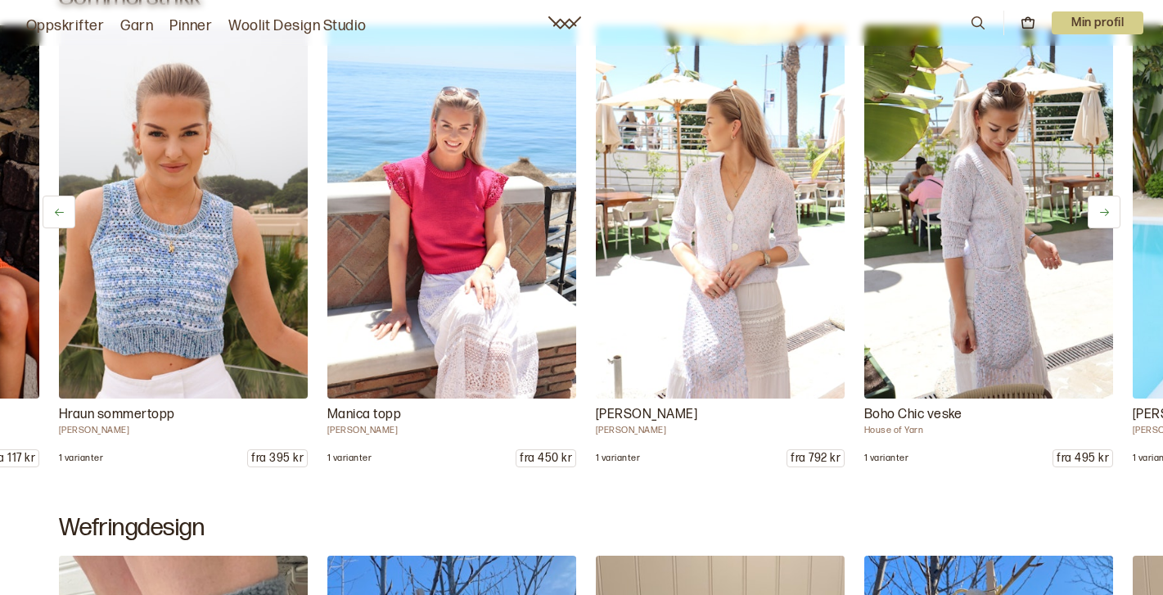
click at [1105, 214] on icon at bounding box center [1105, 212] width 12 height 12
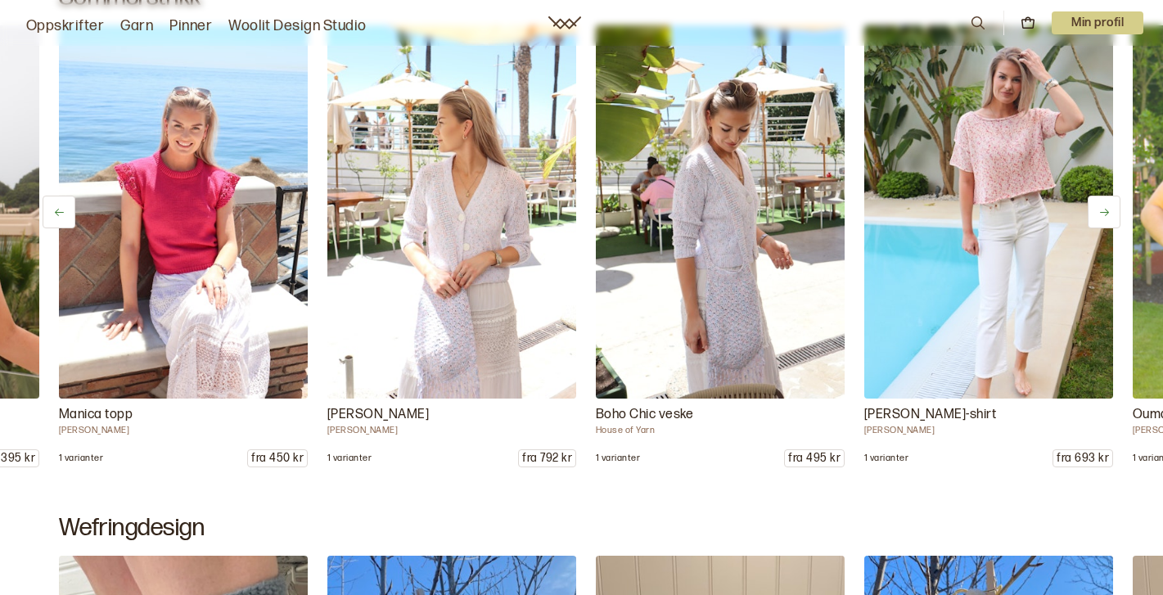
click at [1105, 214] on icon at bounding box center [1105, 212] width 12 height 12
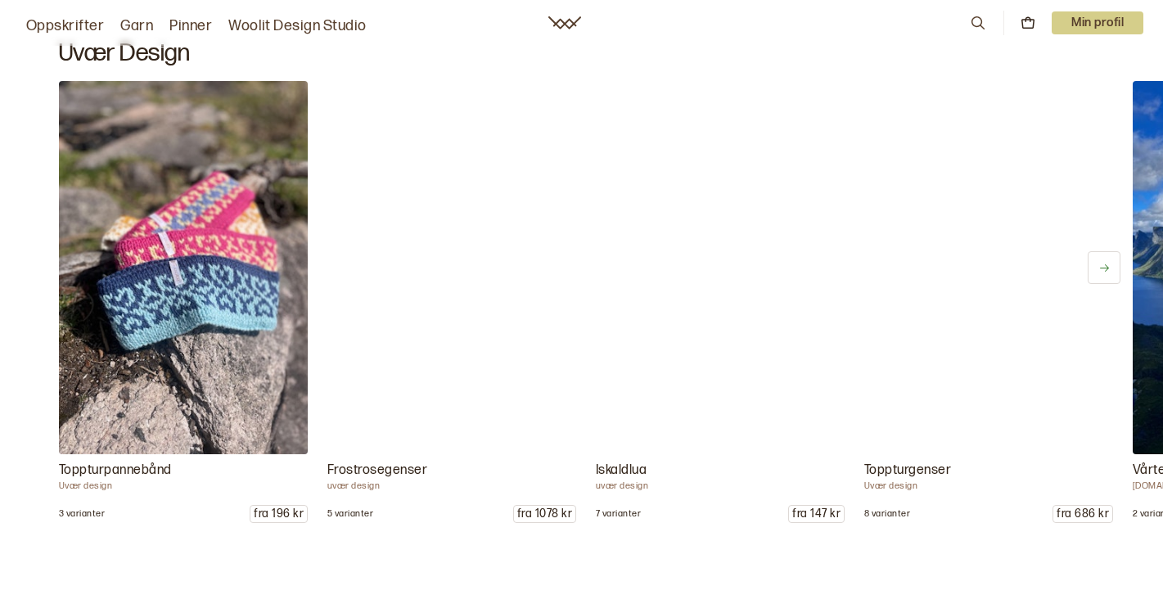
scroll to position [1952, 0]
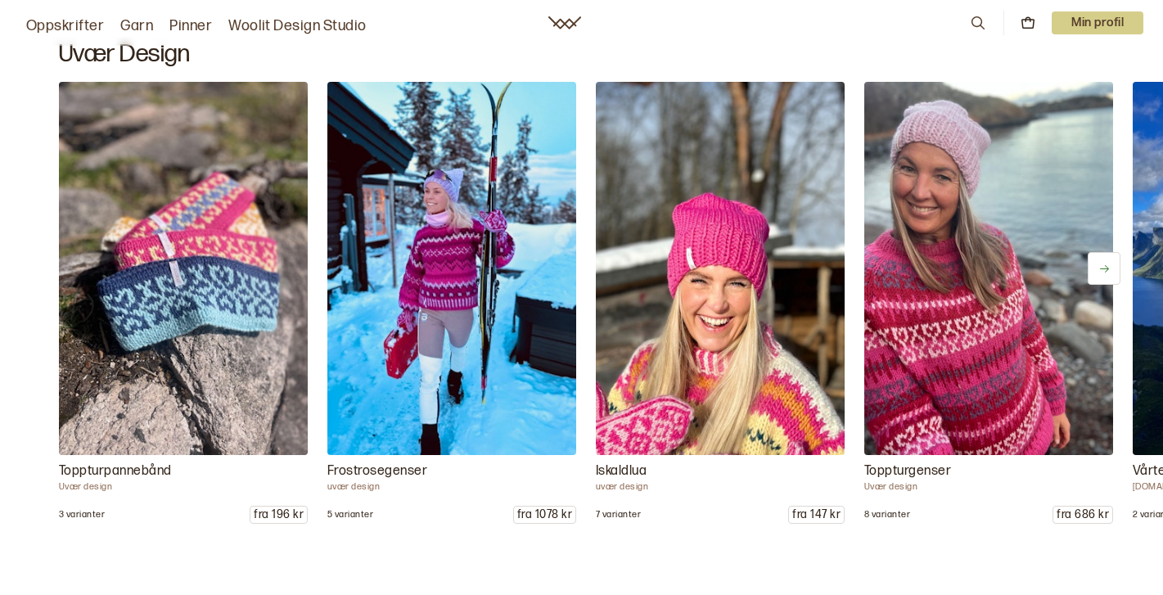
click at [1104, 267] on icon at bounding box center [1105, 269] width 12 height 12
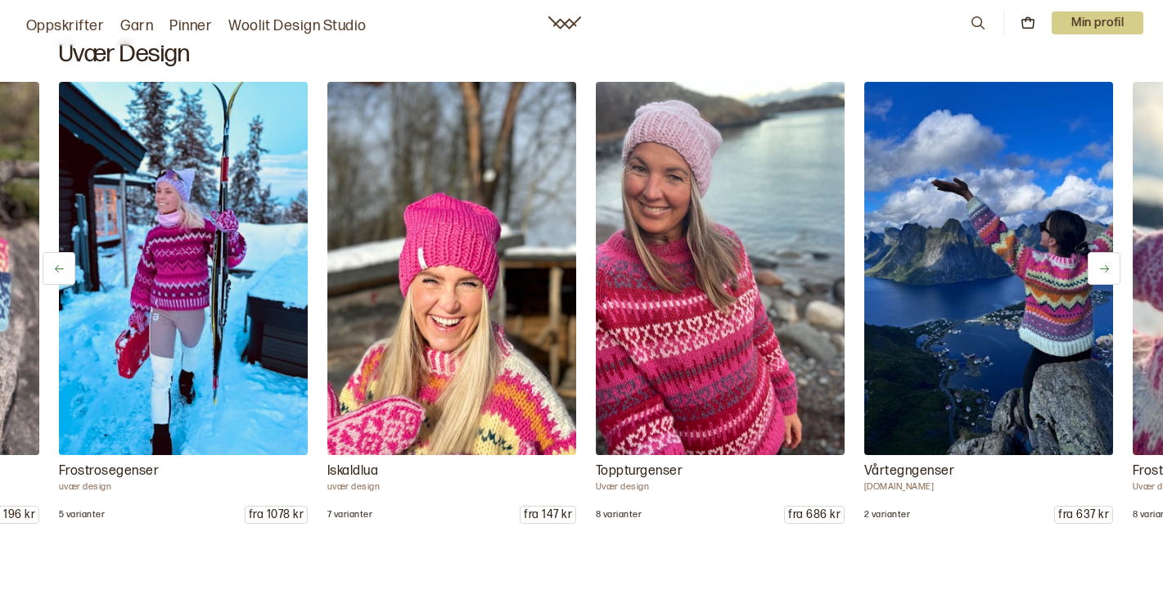
click at [1104, 267] on icon at bounding box center [1105, 269] width 12 height 12
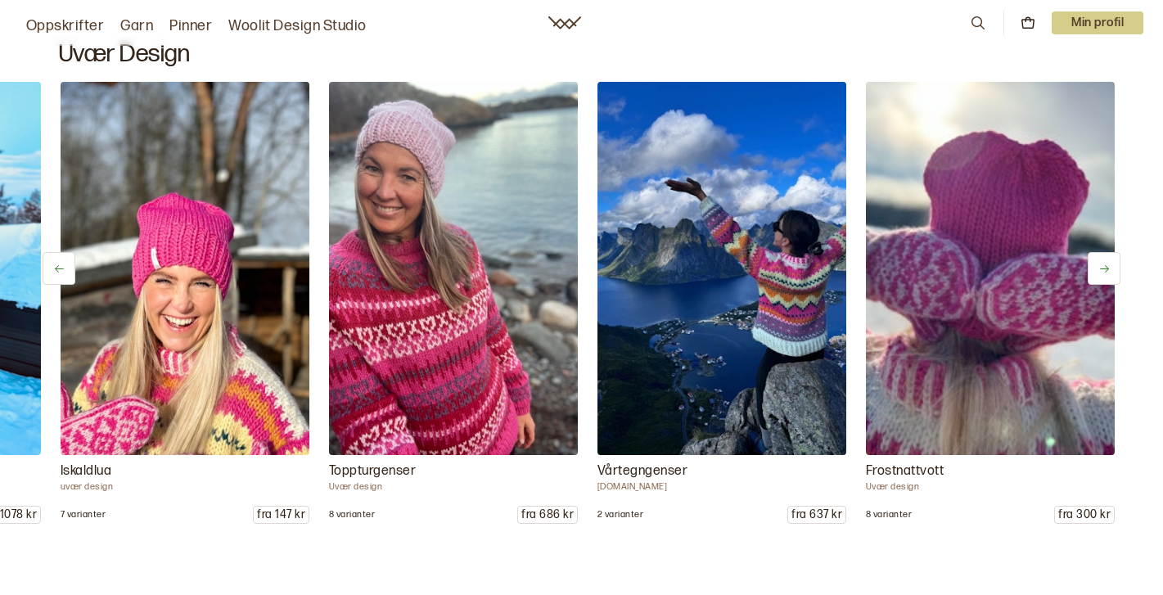
scroll to position [0, 537]
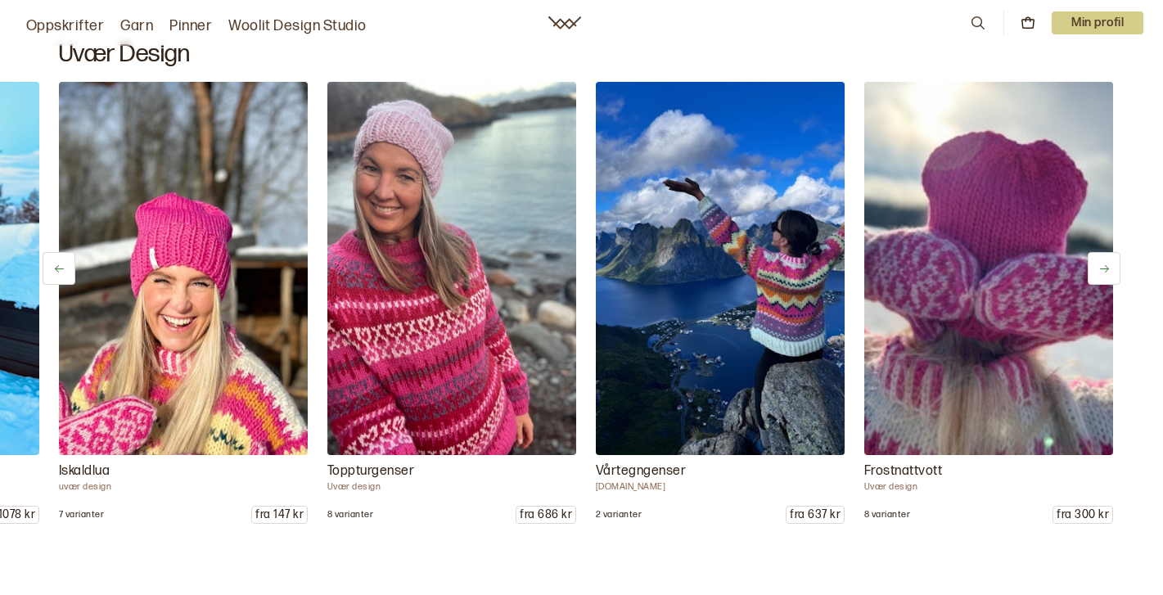
click at [1104, 267] on icon at bounding box center [1105, 269] width 12 height 12
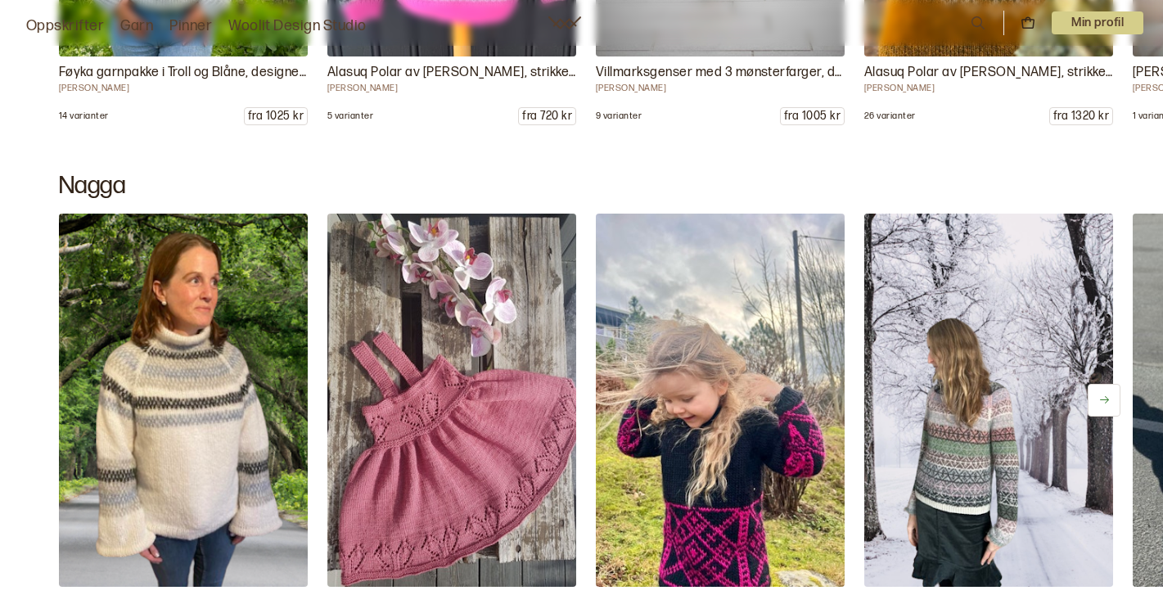
scroll to position [10210, 0]
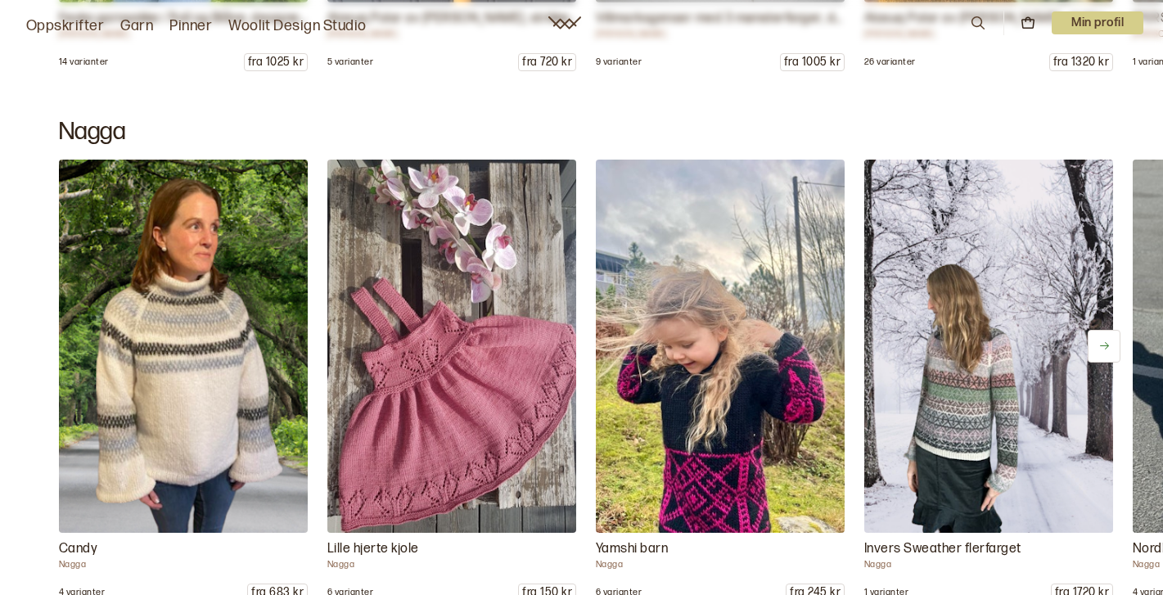
click at [1104, 347] on icon at bounding box center [1104, 345] width 9 height 7
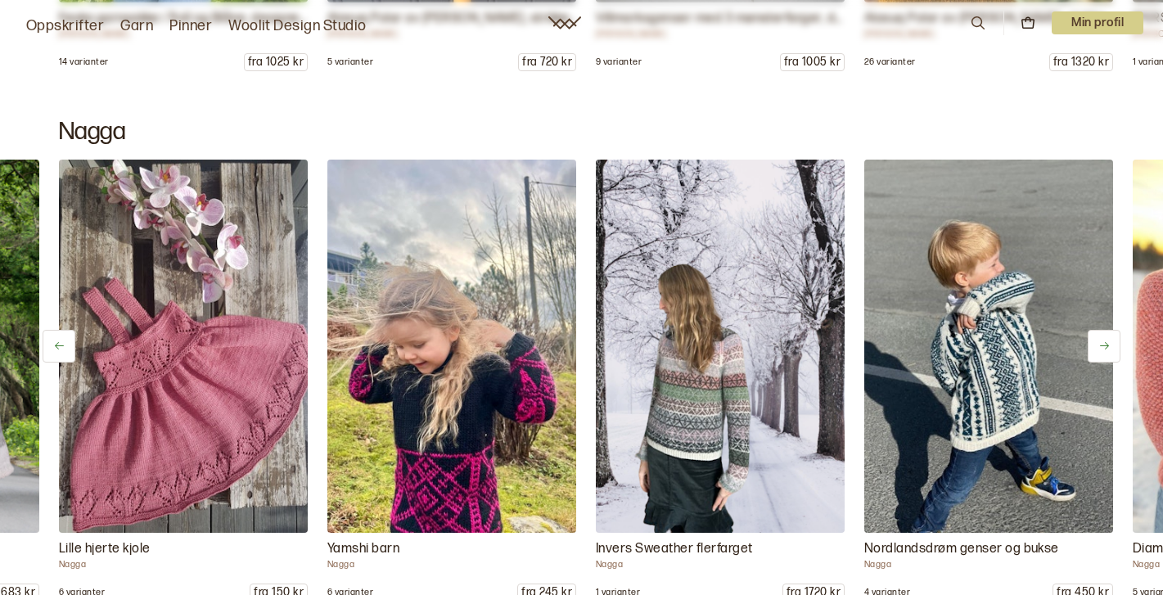
click at [1104, 347] on icon at bounding box center [1104, 345] width 9 height 7
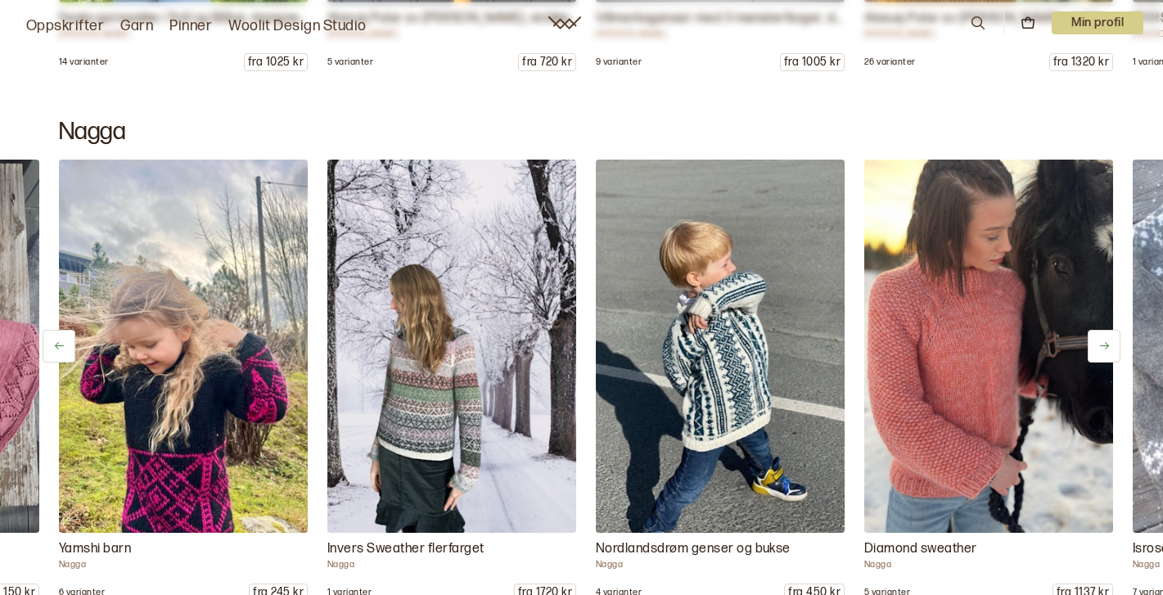
click at [1104, 347] on icon at bounding box center [1104, 345] width 9 height 7
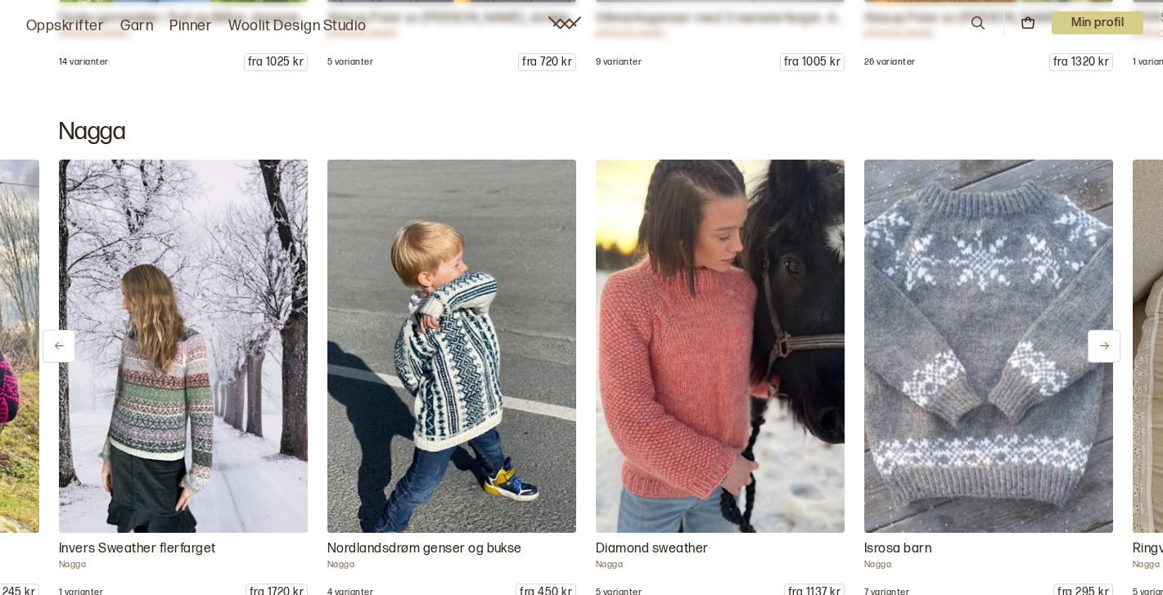
click at [1104, 347] on icon at bounding box center [1104, 345] width 9 height 7
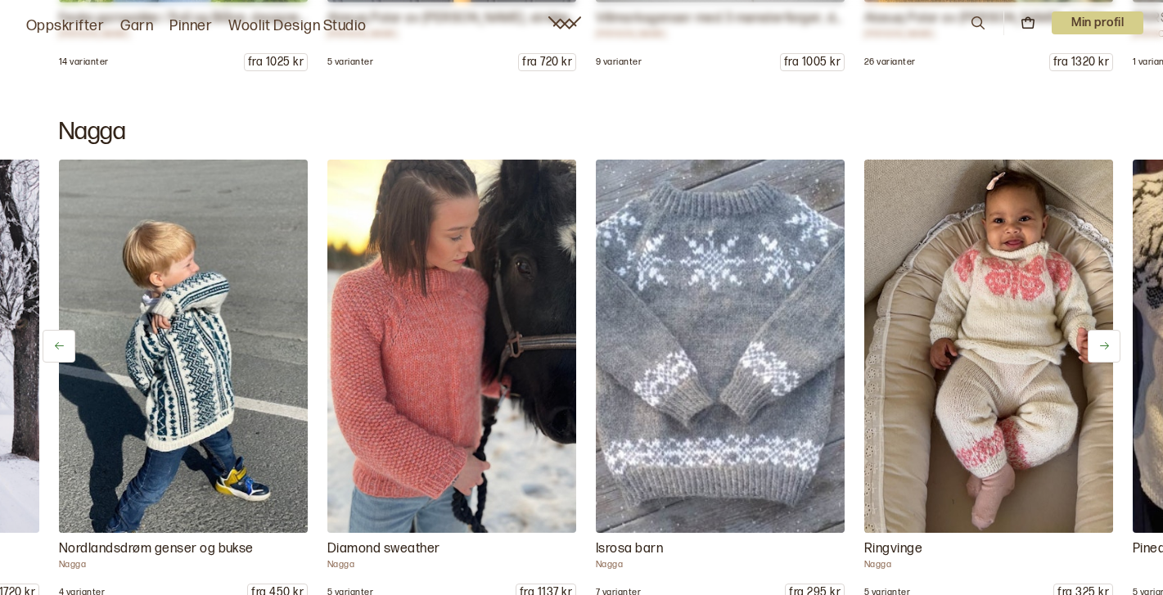
click at [1104, 347] on icon at bounding box center [1104, 345] width 9 height 7
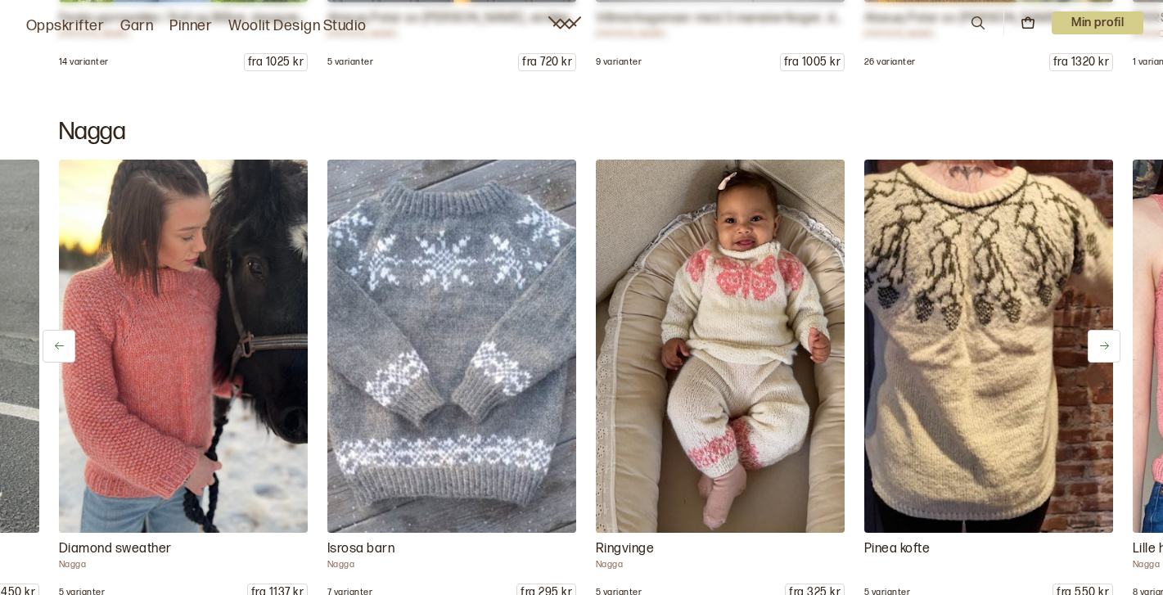
click at [1104, 347] on icon at bounding box center [1104, 345] width 9 height 7
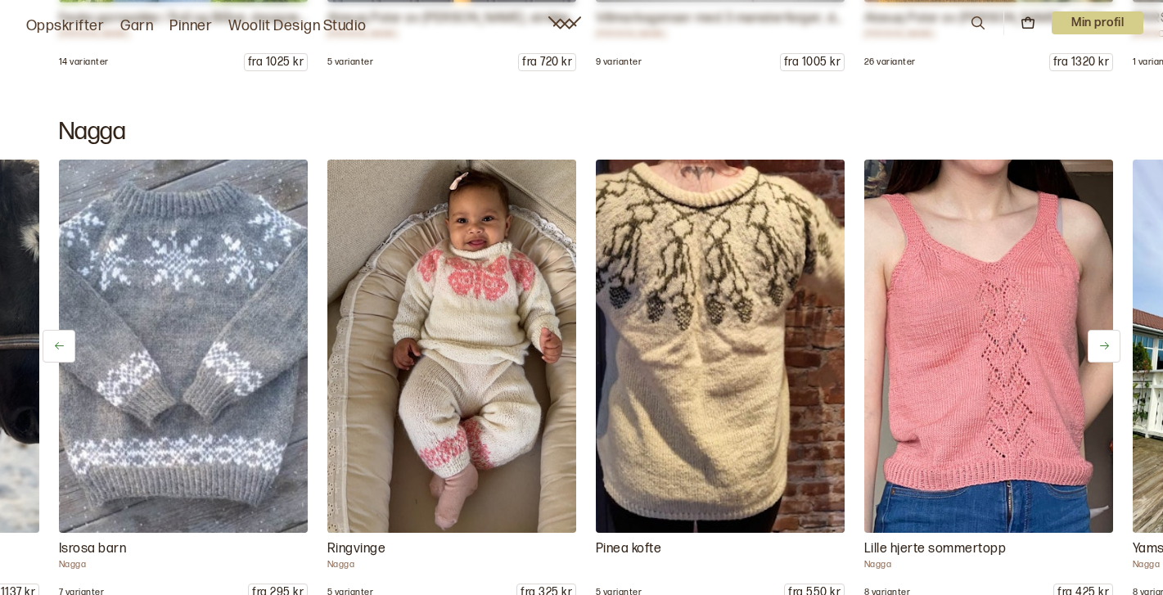
click at [1104, 347] on icon at bounding box center [1104, 345] width 9 height 7
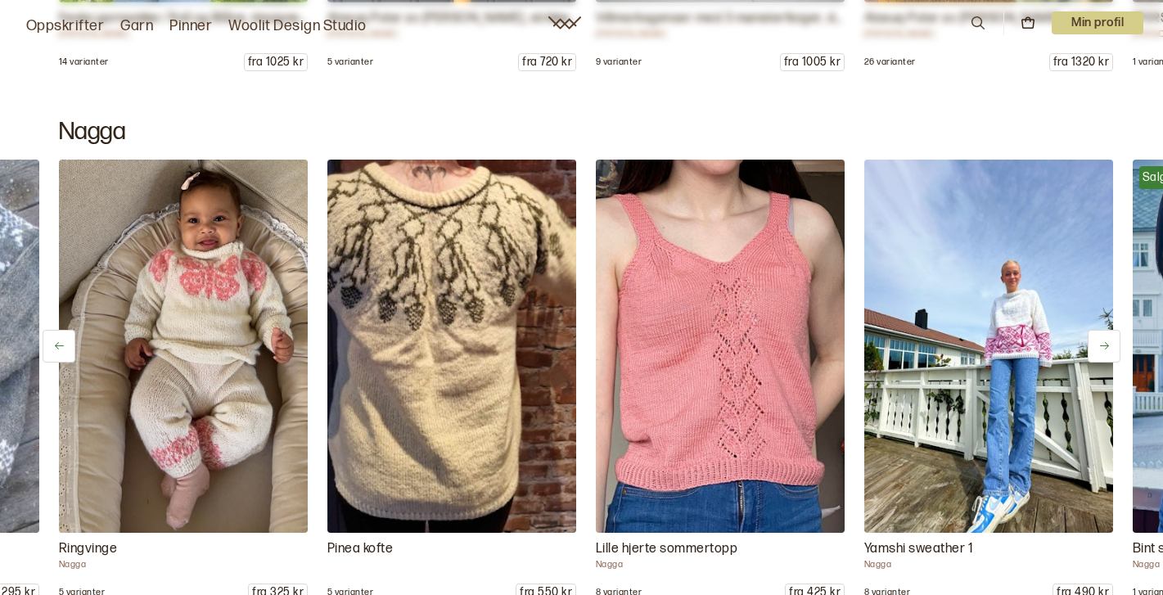
click at [1104, 347] on icon at bounding box center [1104, 345] width 9 height 7
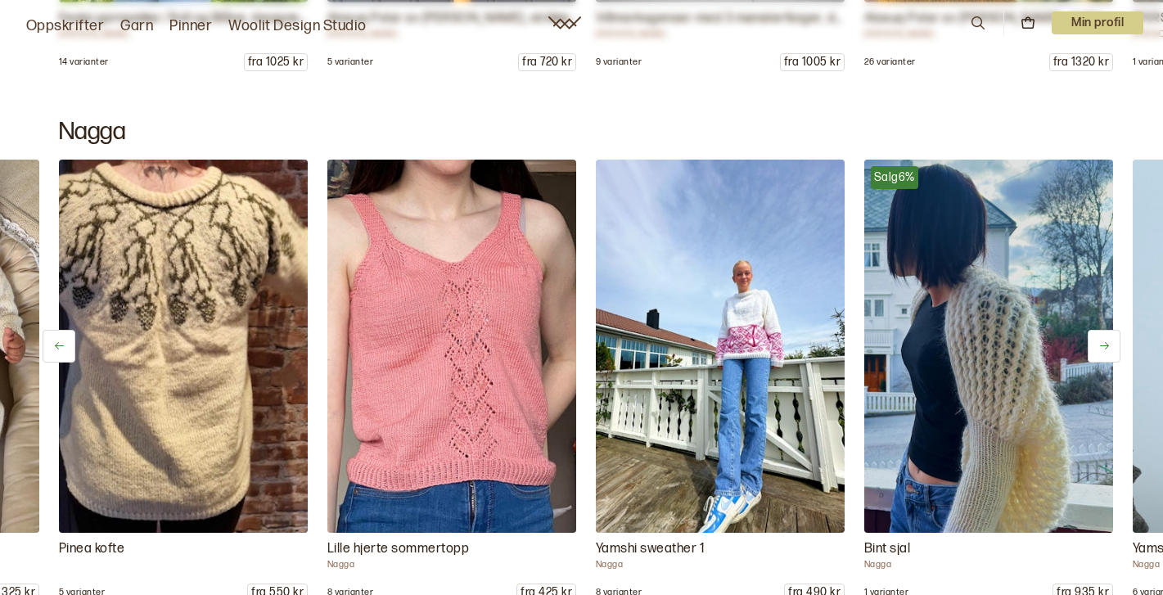
click at [1104, 347] on icon at bounding box center [1104, 345] width 9 height 7
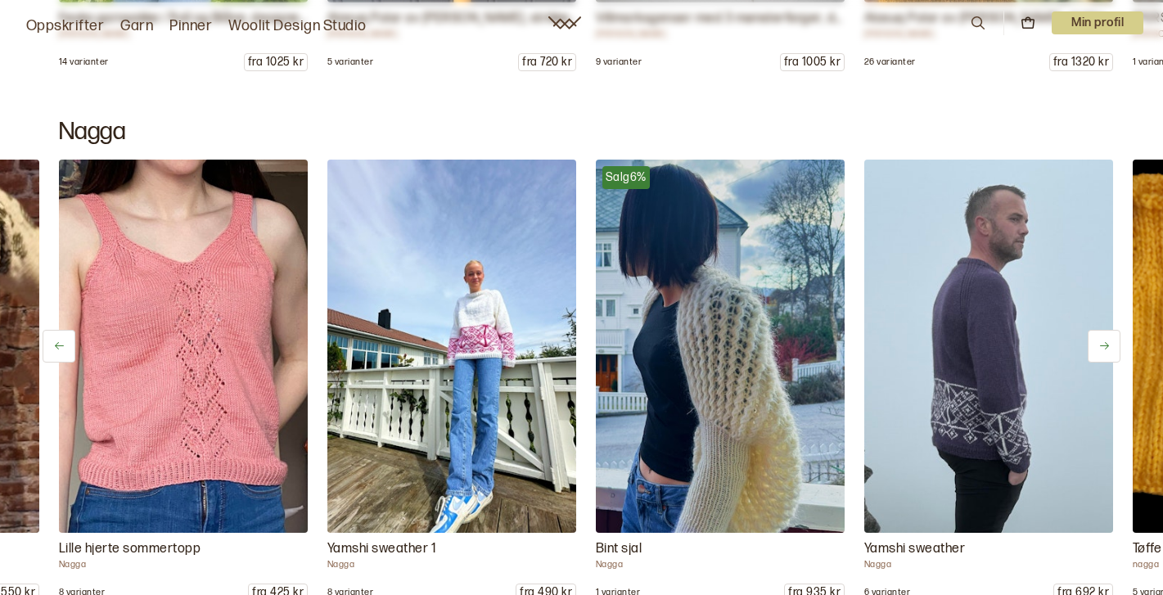
click at [1104, 347] on icon at bounding box center [1104, 345] width 9 height 7
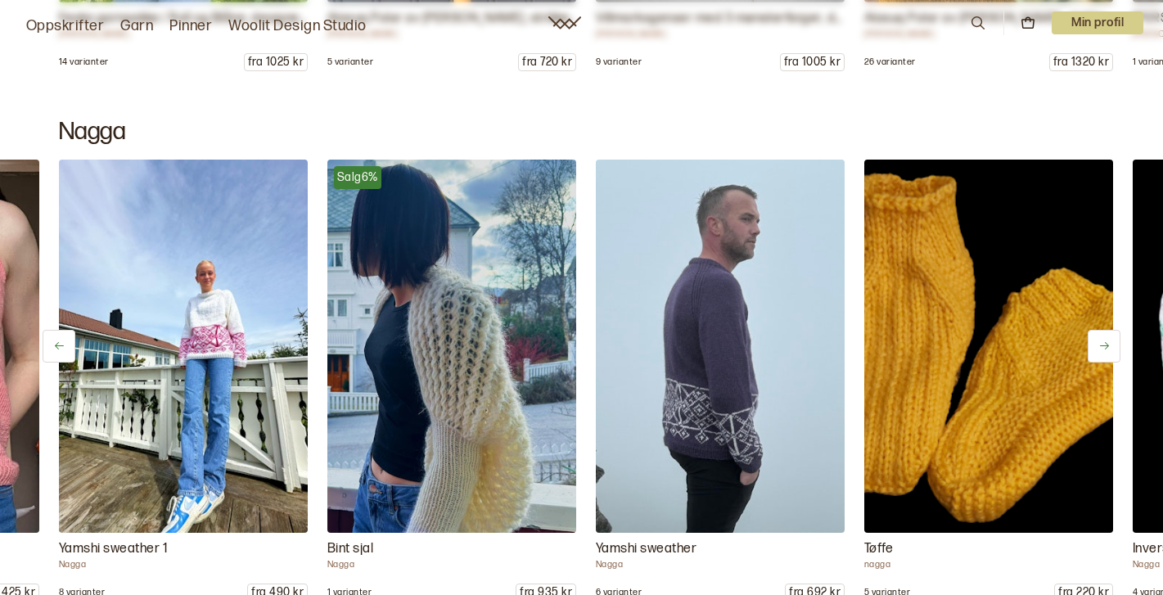
click at [1104, 347] on icon at bounding box center [1104, 345] width 9 height 7
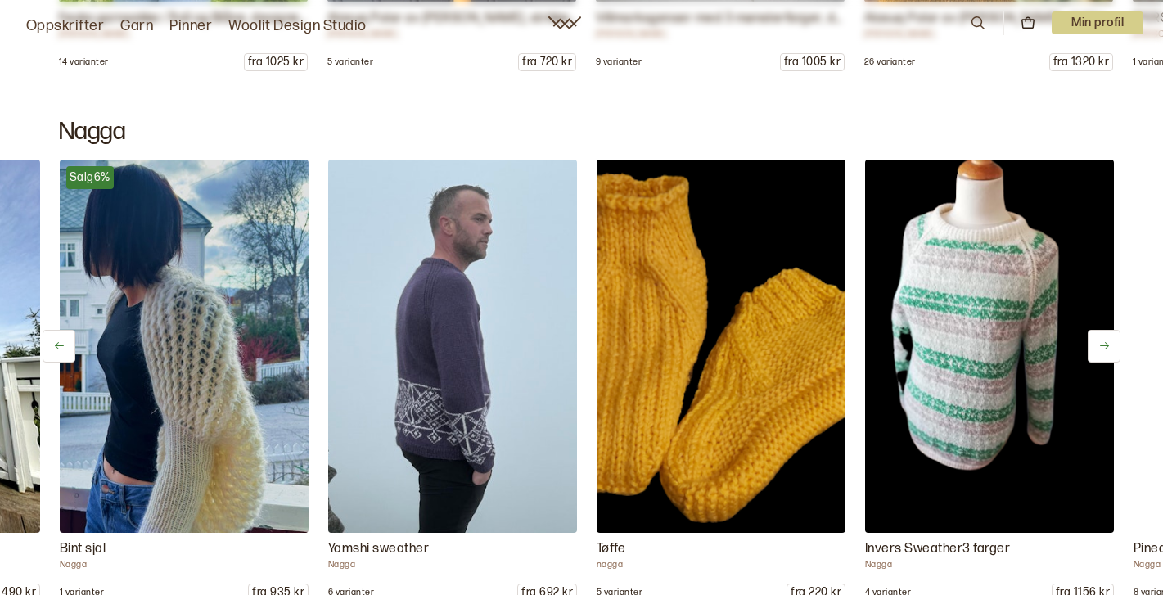
click at [1104, 347] on icon at bounding box center [1104, 345] width 9 height 7
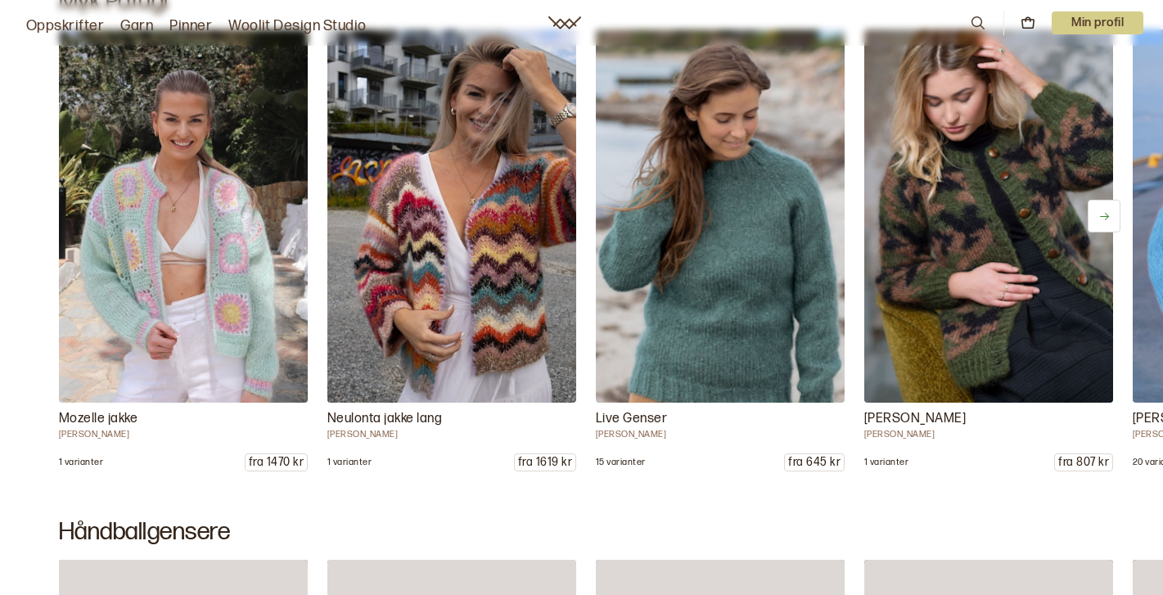
scroll to position [12589, 0]
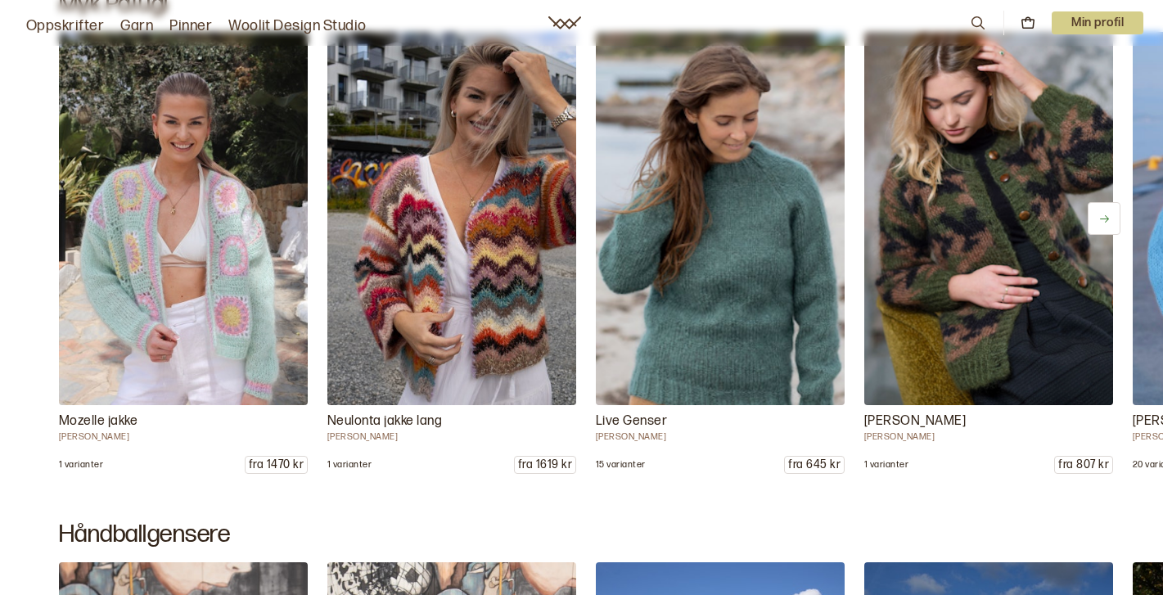
click at [1109, 227] on button at bounding box center [1104, 218] width 33 height 33
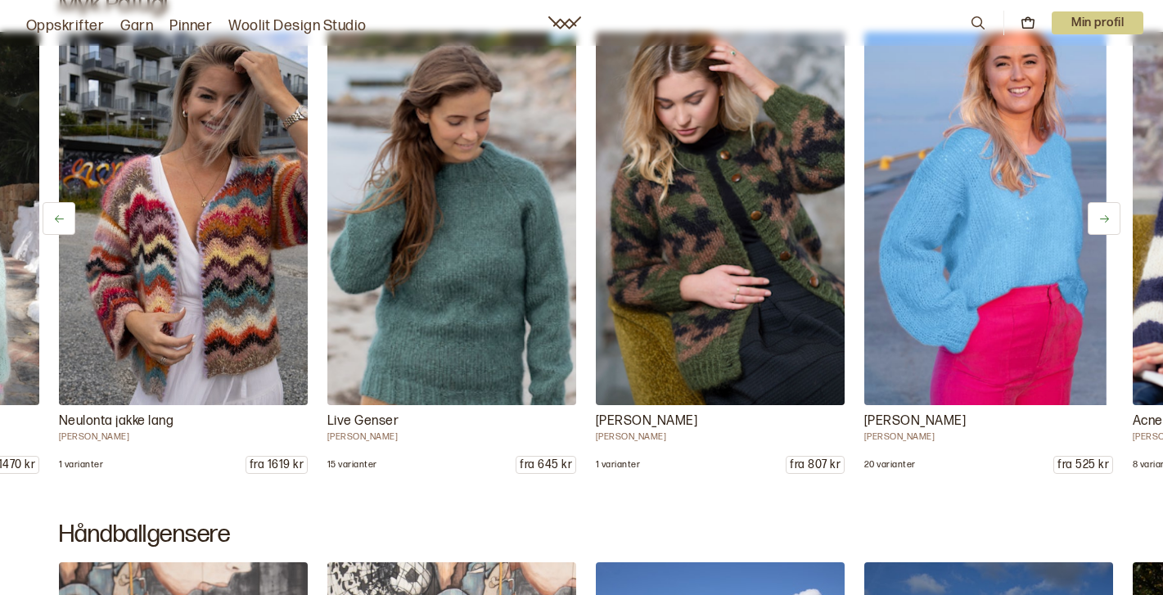
click at [1109, 227] on button at bounding box center [1104, 218] width 33 height 33
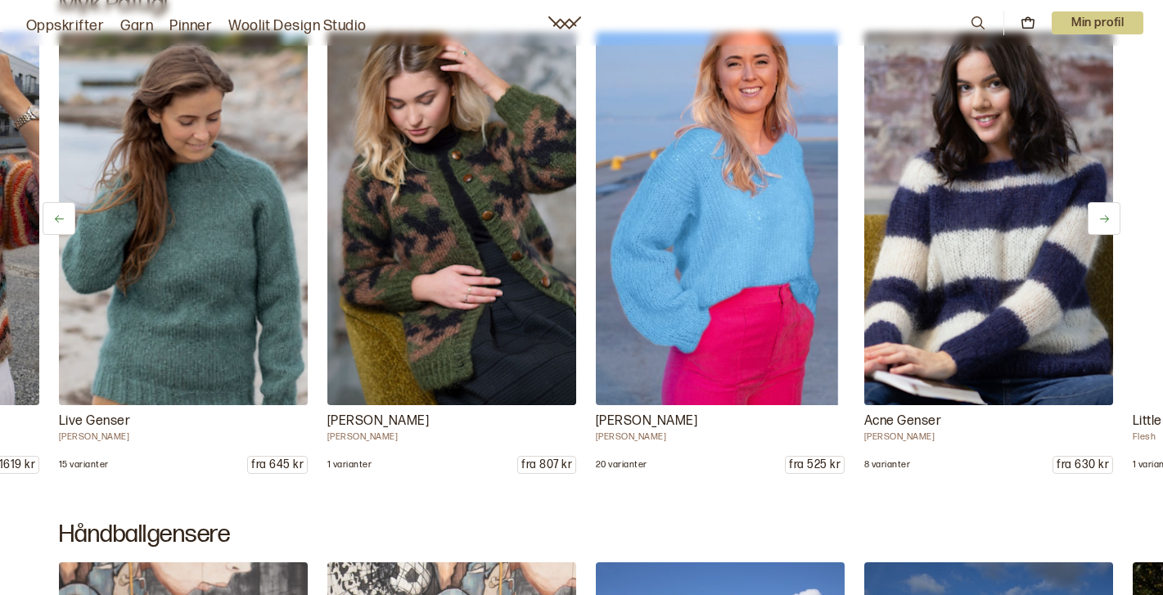
click at [1109, 227] on button at bounding box center [1104, 218] width 33 height 33
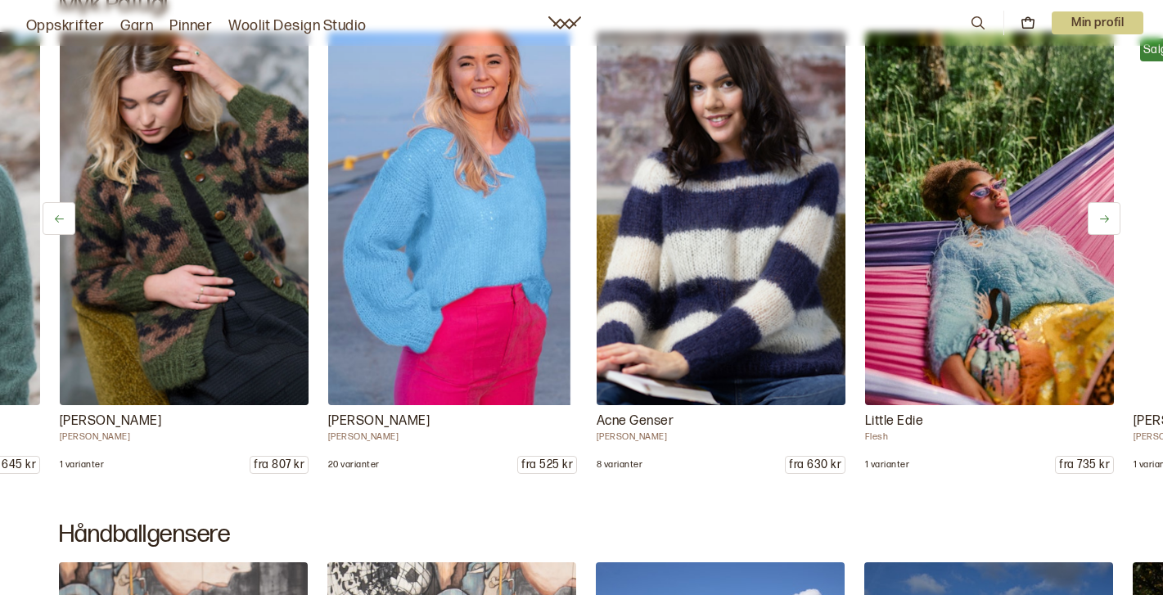
scroll to position [0, 806]
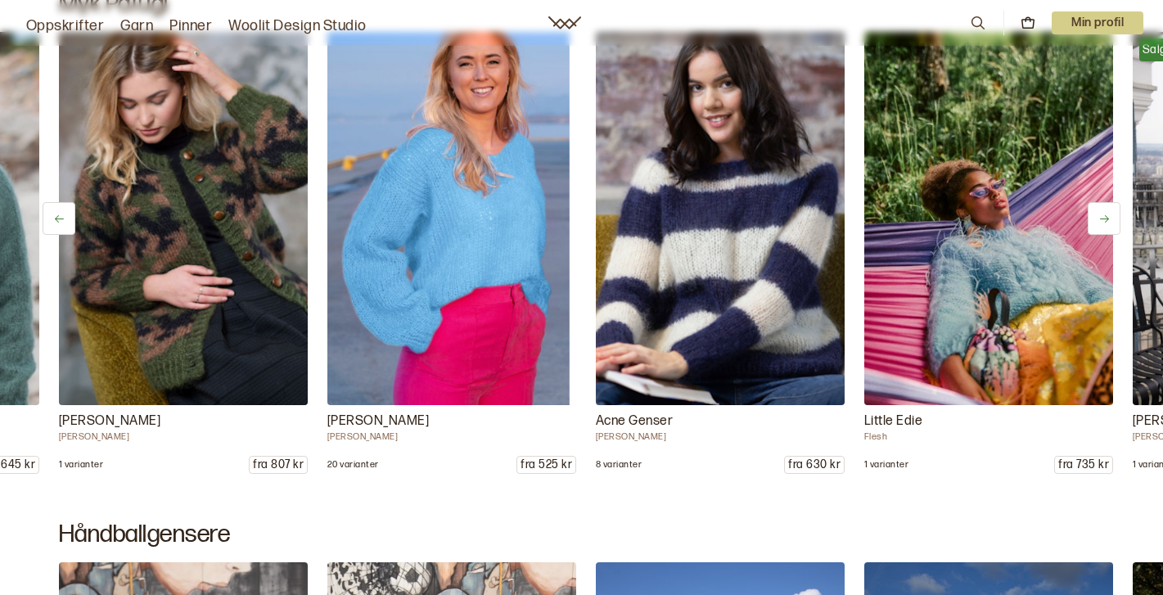
click at [1109, 227] on button at bounding box center [1104, 218] width 33 height 33
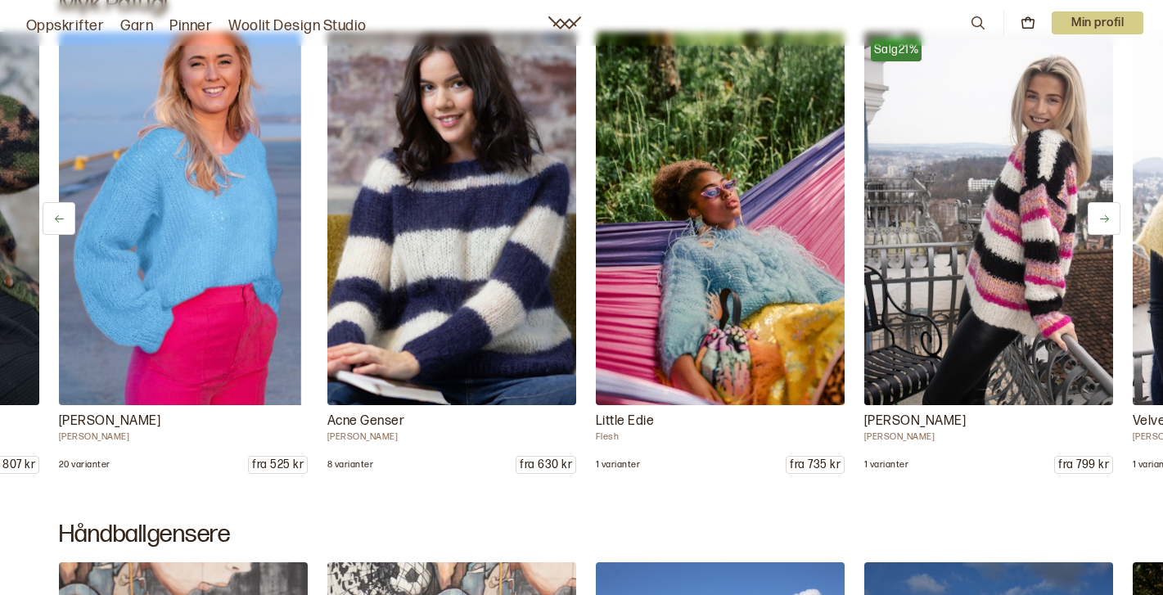
click at [1109, 227] on button at bounding box center [1104, 218] width 33 height 33
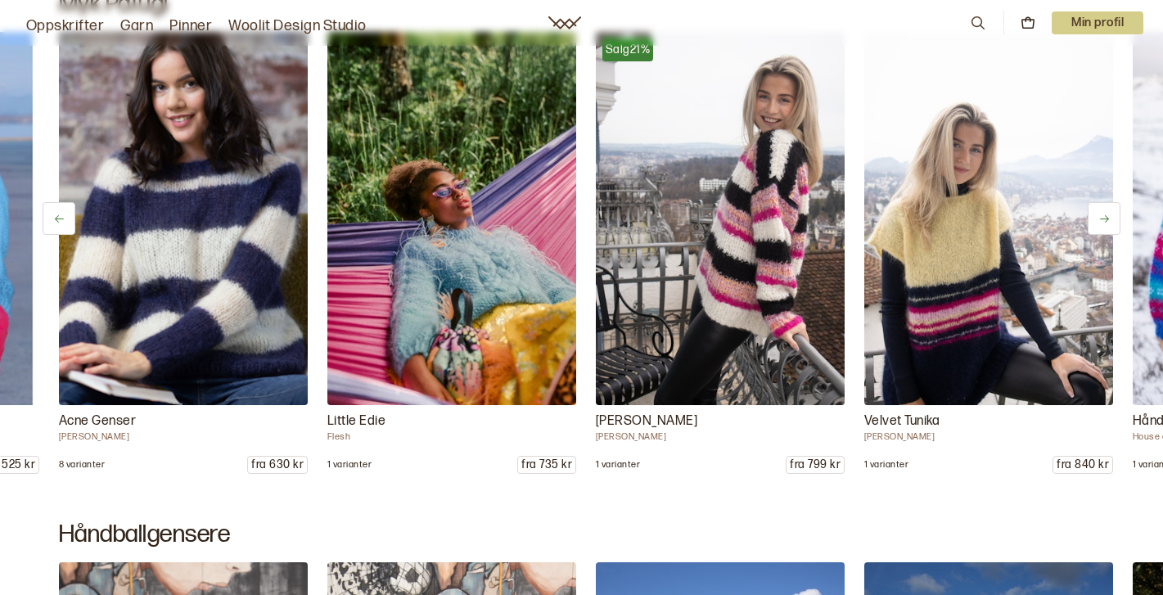
click at [1109, 227] on button at bounding box center [1104, 218] width 33 height 33
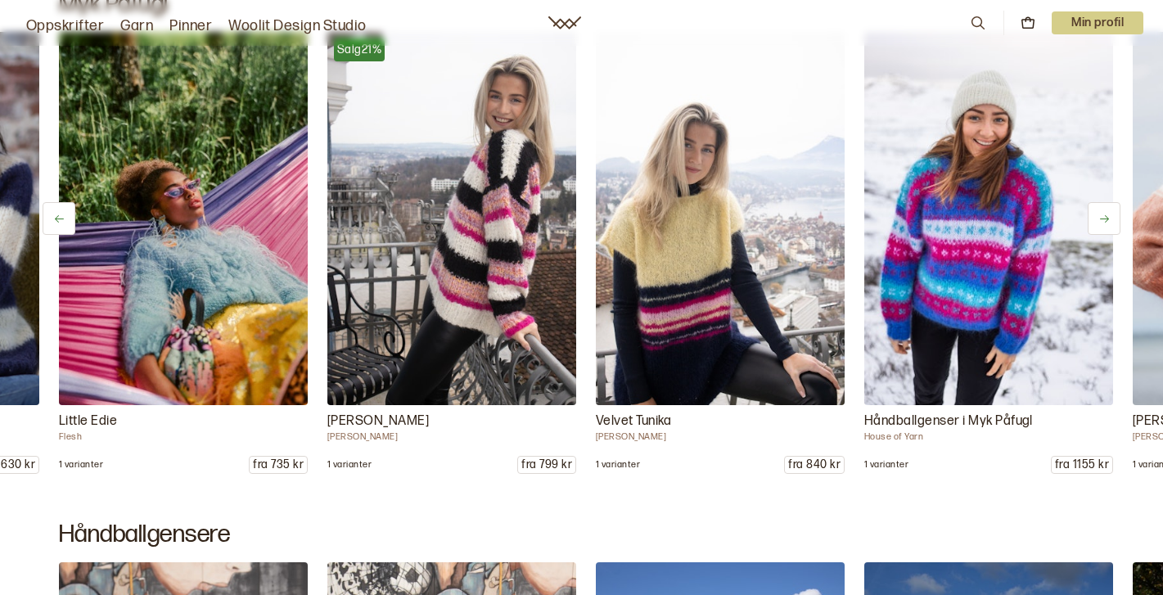
click at [1109, 227] on button at bounding box center [1104, 218] width 33 height 33
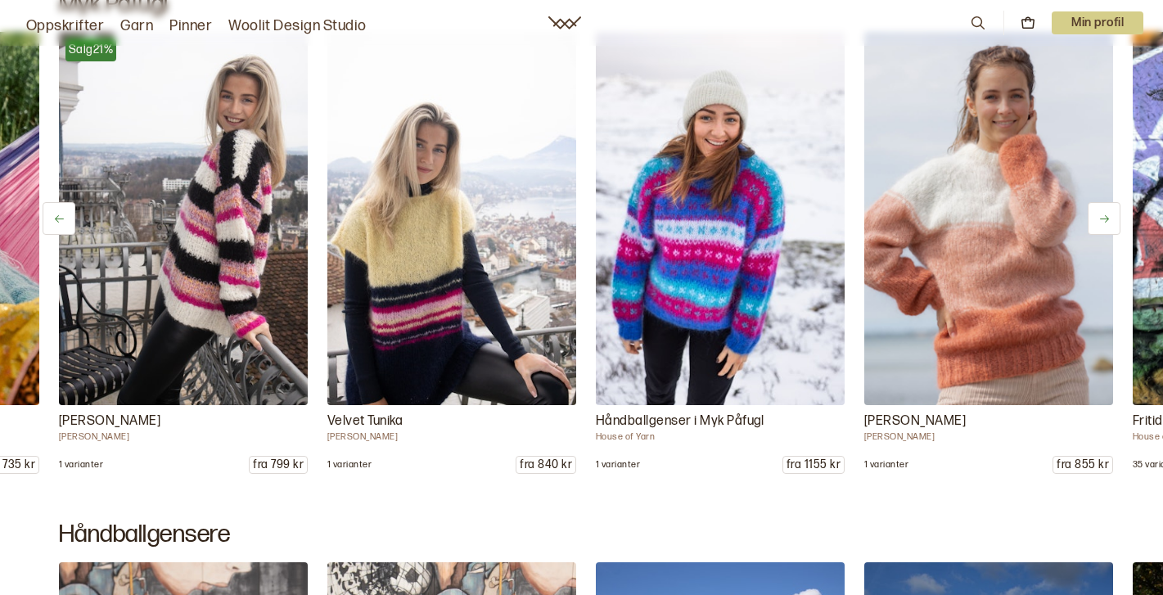
click at [1109, 227] on button at bounding box center [1104, 218] width 33 height 33
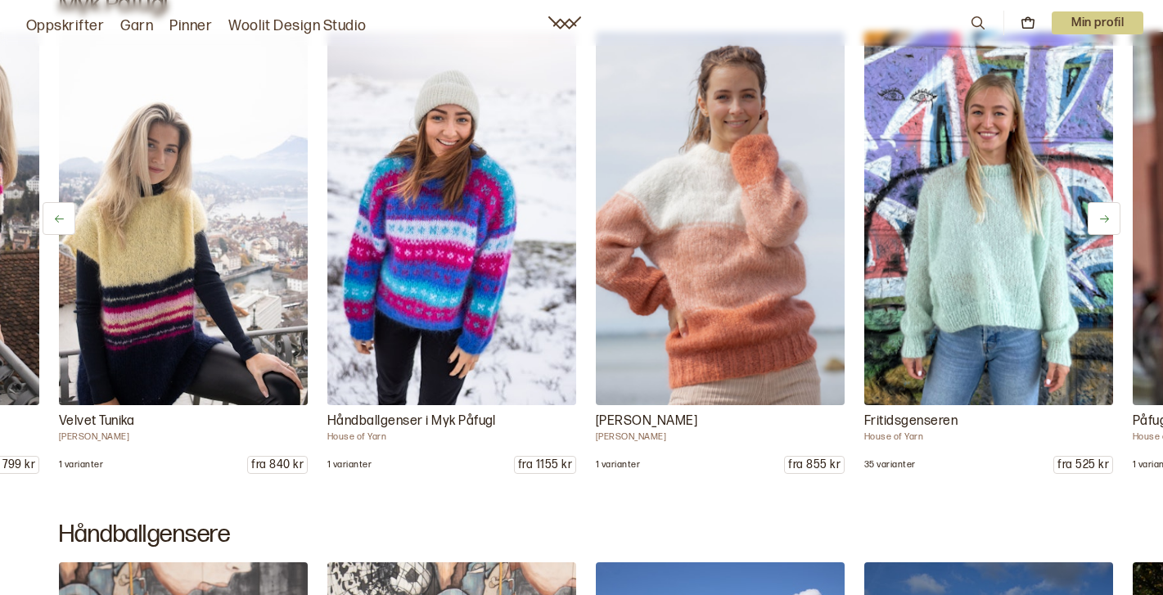
click at [1109, 227] on button at bounding box center [1104, 218] width 33 height 33
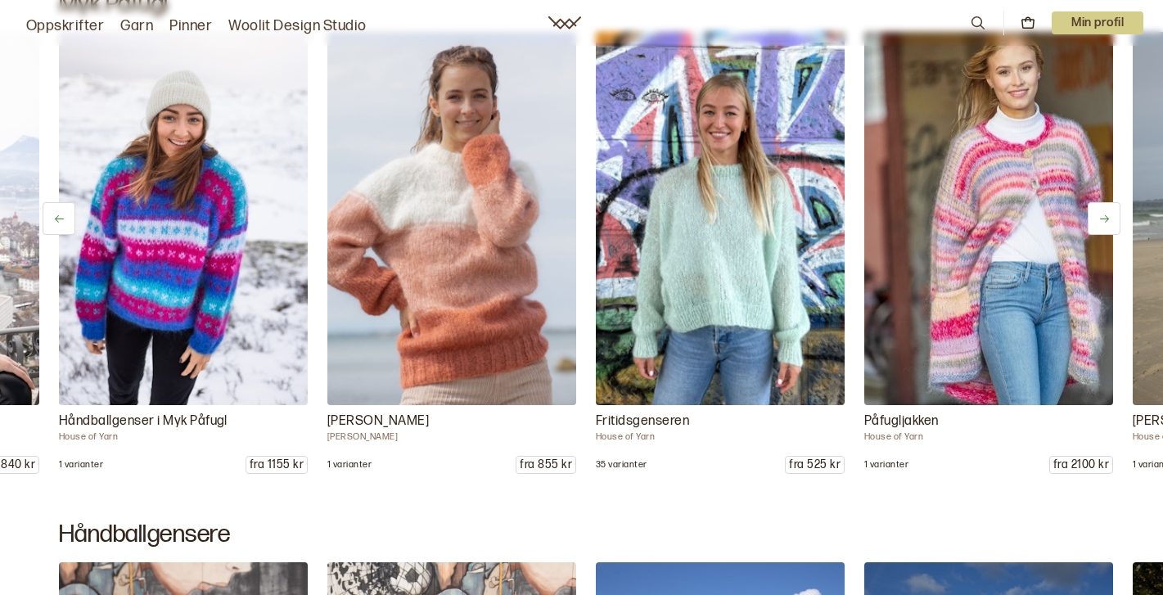
click at [1109, 227] on button at bounding box center [1104, 218] width 33 height 33
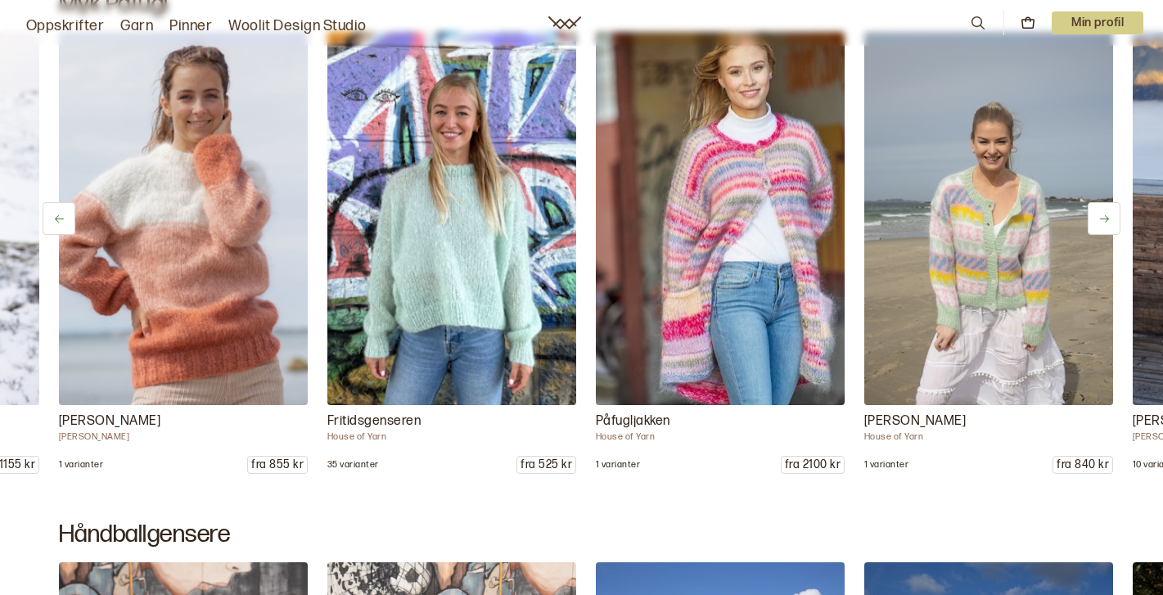
click at [1109, 227] on button at bounding box center [1104, 218] width 33 height 33
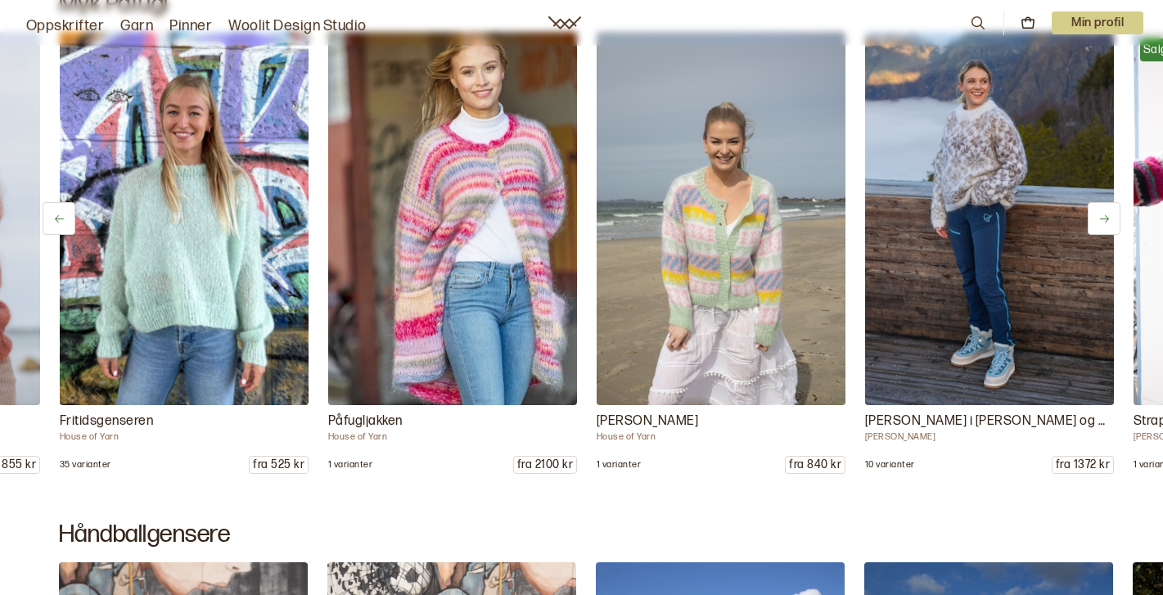
click at [1109, 227] on button at bounding box center [1104, 218] width 33 height 33
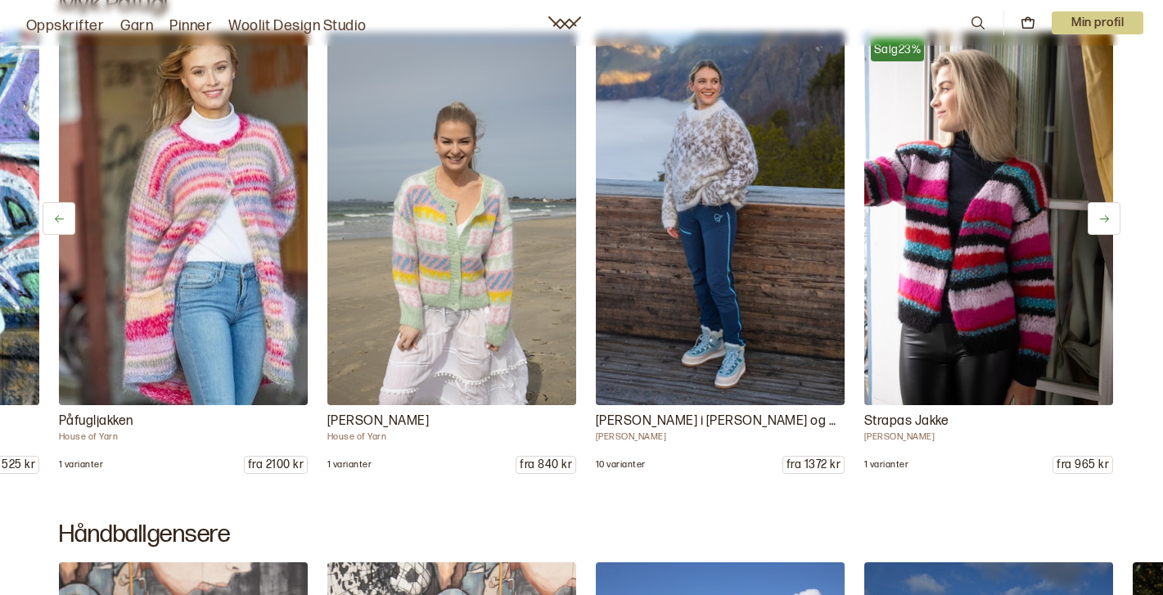
click at [1109, 227] on button at bounding box center [1104, 218] width 33 height 33
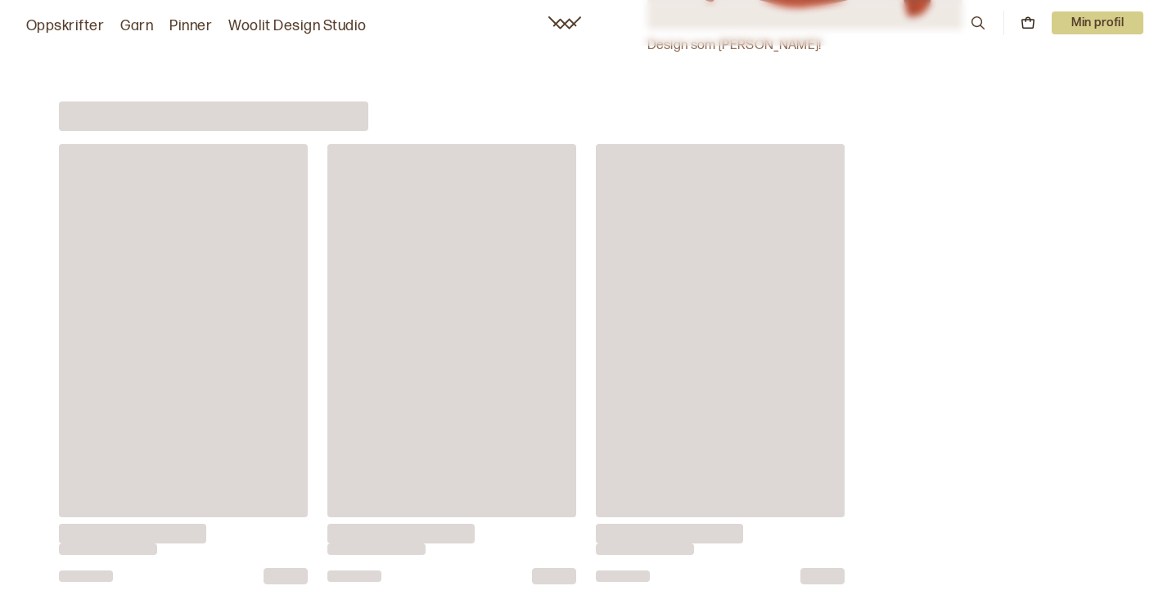
scroll to position [21905, 0]
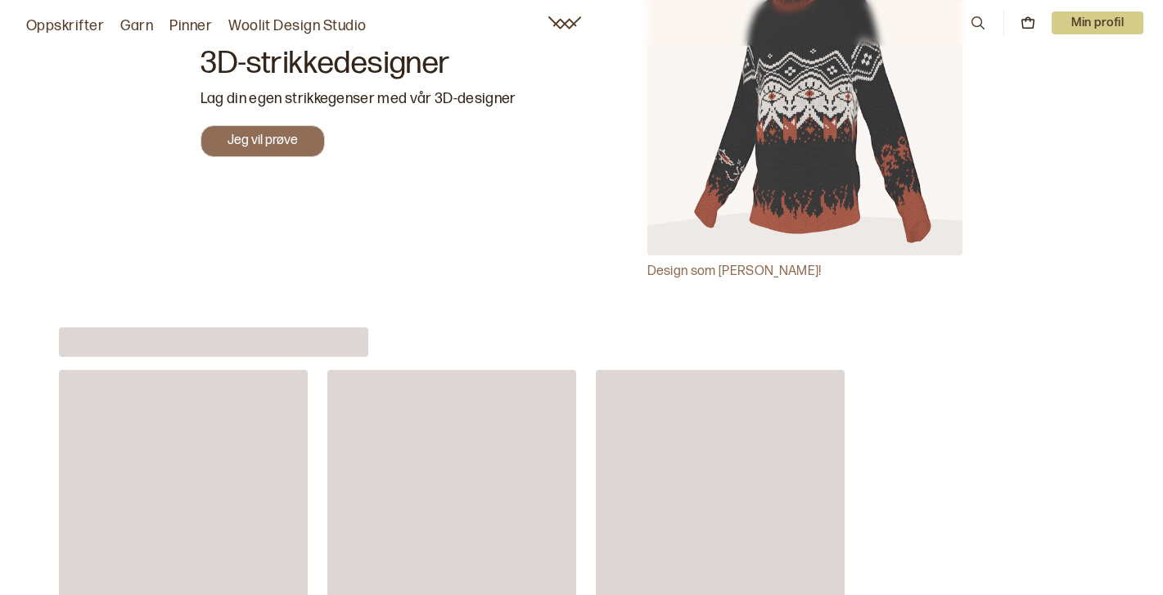
click at [60, 30] on link "Oppskrifter" at bounding box center [65, 26] width 78 height 23
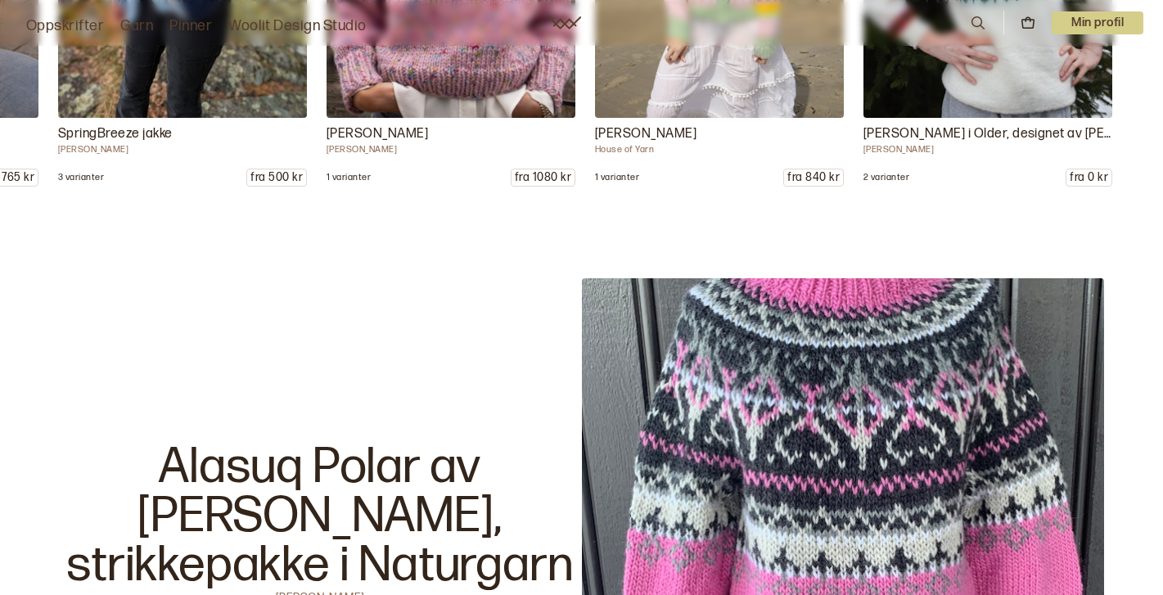
scroll to position [0, 0]
